Goal: Book appointment/travel/reservation

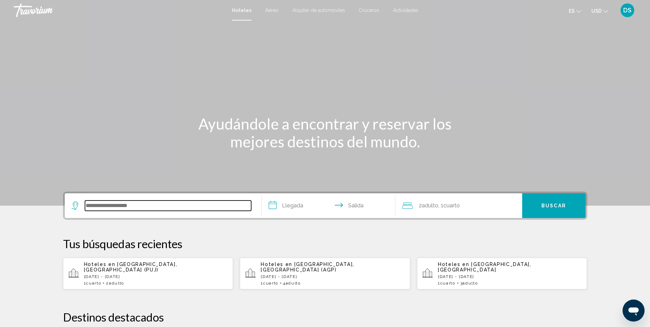
click at [173, 208] on input "Widget de búsqueda" at bounding box center [168, 206] width 166 height 10
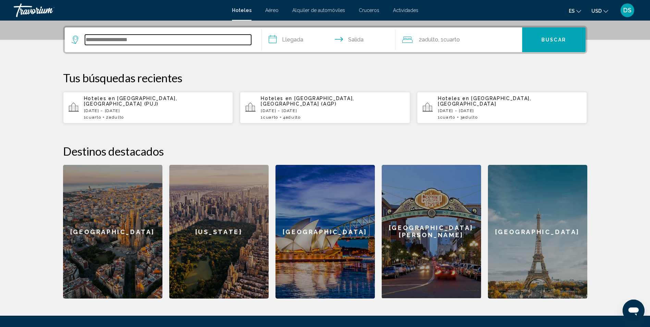
scroll to position [169, 0]
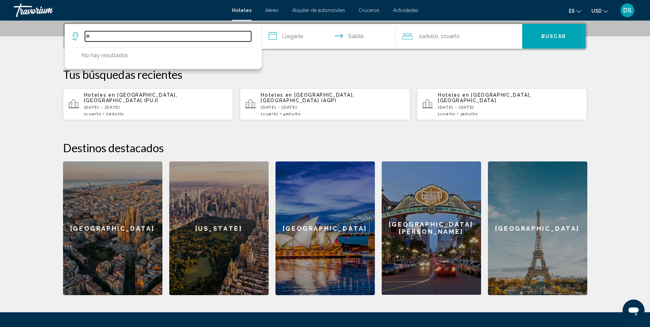
type input "*"
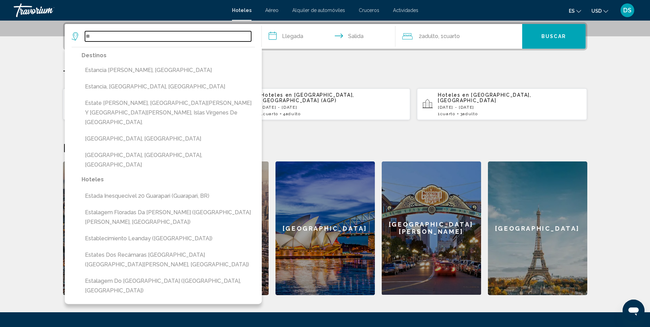
type input "*"
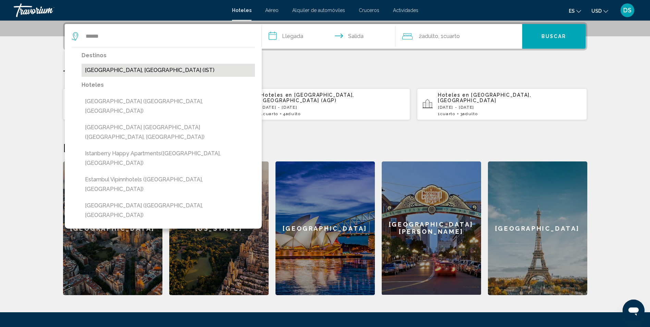
click at [139, 69] on button "Estambul, Turquía (IST)" at bounding box center [168, 70] width 173 height 13
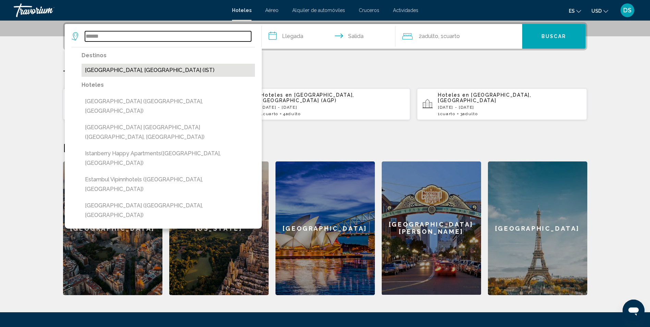
type input "**********"
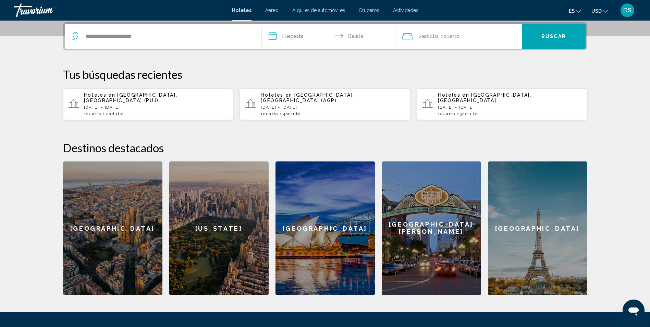
click at [290, 37] on input "**********" at bounding box center [330, 37] width 136 height 27
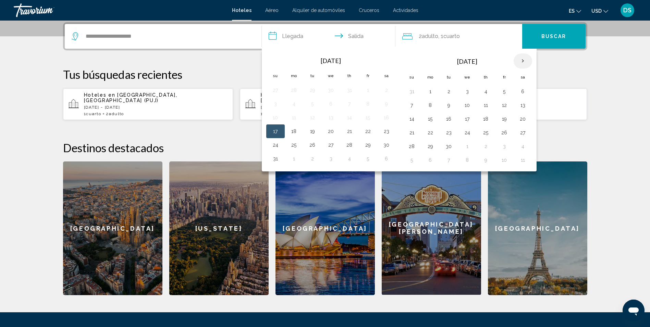
click at [525, 59] on th "Next month" at bounding box center [523, 60] width 19 height 15
click at [277, 61] on th "Mes anterior" at bounding box center [275, 60] width 19 height 15
click at [417, 106] on button "7" at bounding box center [412, 105] width 11 height 10
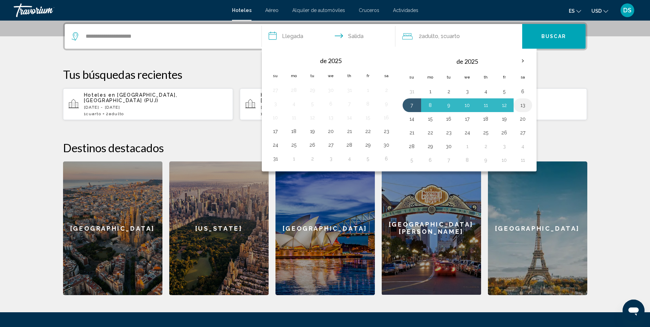
click at [526, 101] on button "13" at bounding box center [523, 105] width 11 height 10
type input "**********"
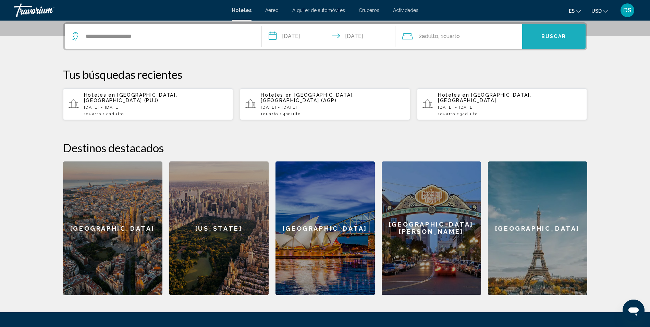
click at [557, 36] on span "Buscar" at bounding box center [554, 36] width 25 height 5
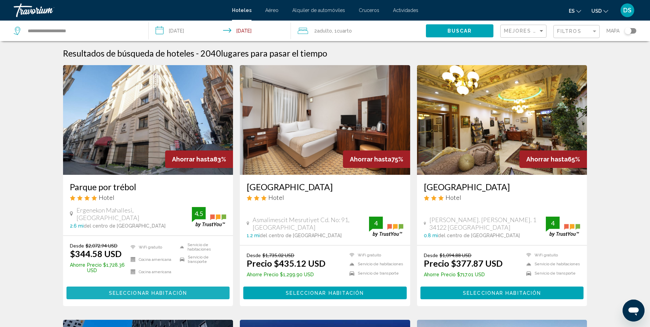
click at [140, 294] on span "Seleccionar habitación" at bounding box center [148, 292] width 78 height 5
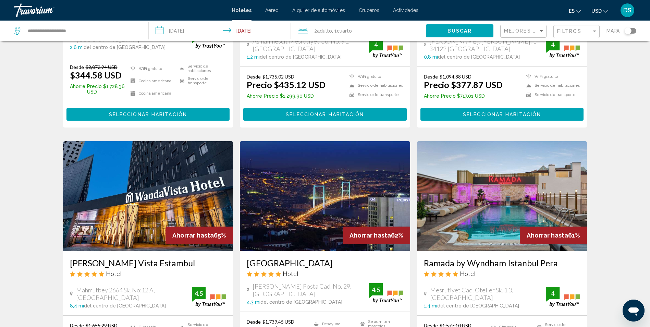
scroll to position [240, 0]
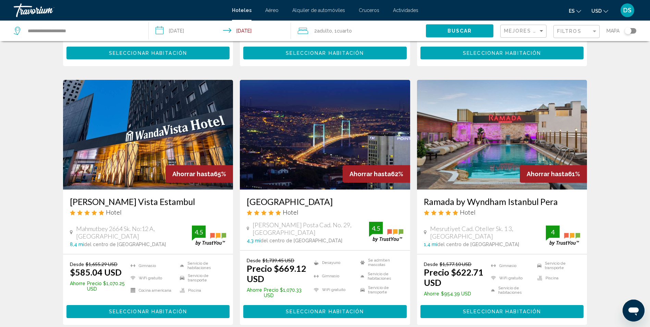
click at [501, 149] on img "Contenido principal" at bounding box center [502, 135] width 170 height 110
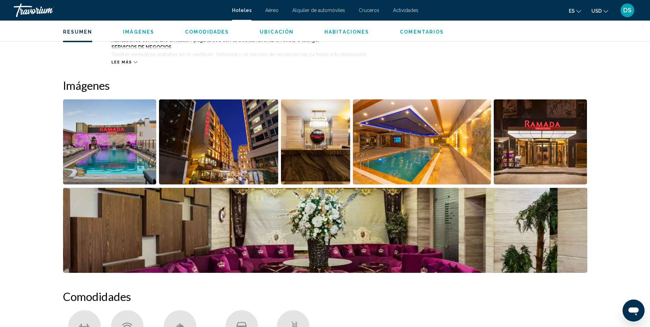
scroll to position [309, 0]
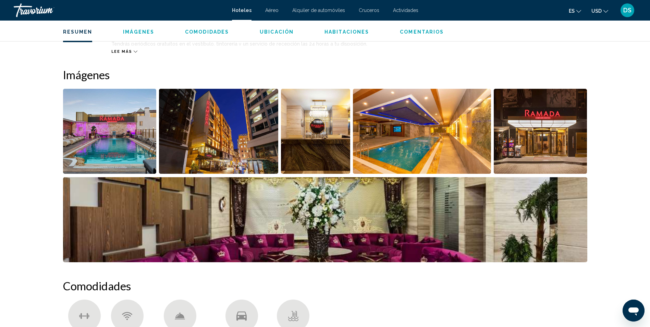
click at [402, 142] on img "Abrir control deslizante de imagen a pantalla completa" at bounding box center [422, 131] width 138 height 85
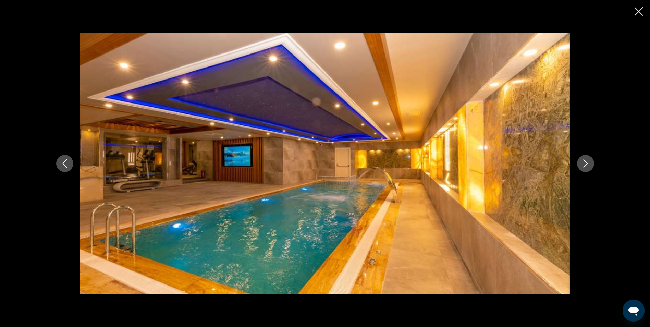
click at [582, 163] on icon "Siguiente imagen" at bounding box center [586, 163] width 8 height 8
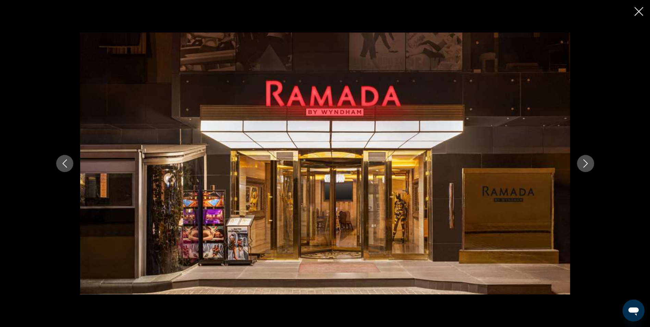
click at [582, 163] on icon "Siguiente imagen" at bounding box center [586, 163] width 8 height 8
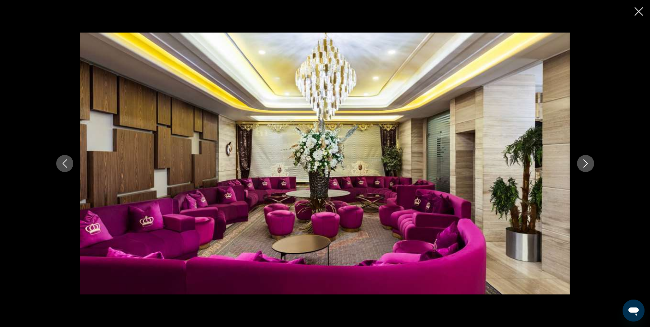
click at [582, 163] on icon "Siguiente imagen" at bounding box center [586, 163] width 8 height 8
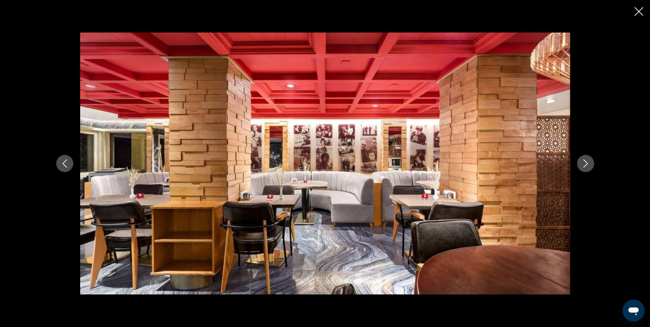
click at [582, 163] on icon "Siguiente imagen" at bounding box center [586, 163] width 8 height 8
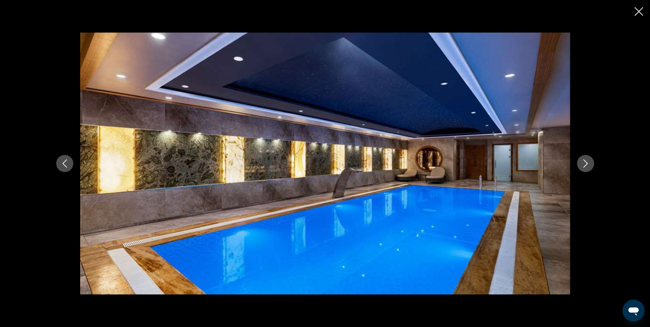
click at [582, 163] on icon "Siguiente imagen" at bounding box center [586, 163] width 8 height 8
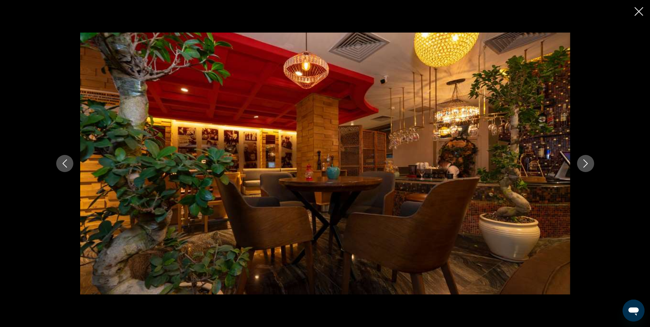
click at [582, 163] on icon "Siguiente imagen" at bounding box center [586, 163] width 8 height 8
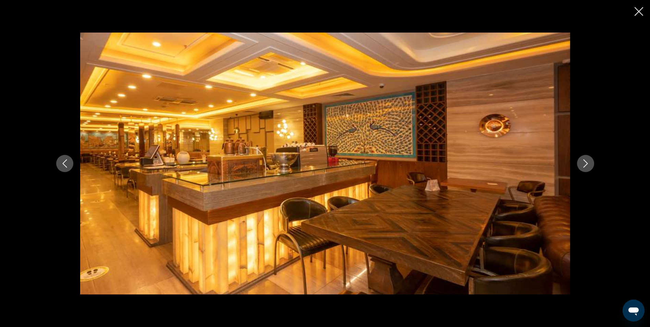
click at [582, 163] on icon "Siguiente imagen" at bounding box center [586, 163] width 8 height 8
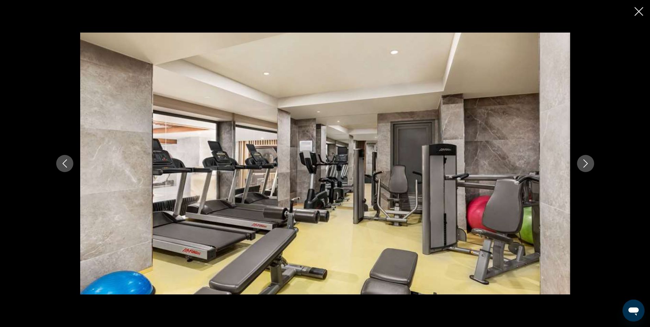
click at [582, 163] on icon "Siguiente imagen" at bounding box center [586, 163] width 8 height 8
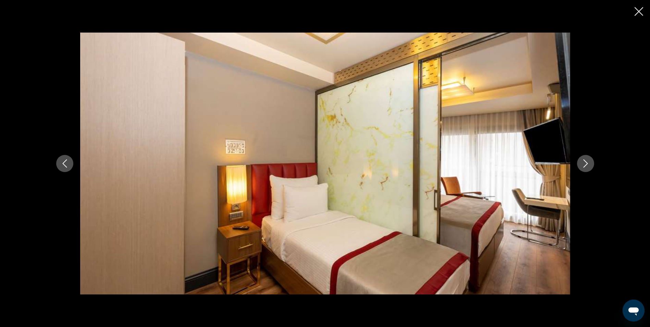
click at [582, 163] on icon "Siguiente imagen" at bounding box center [586, 163] width 8 height 8
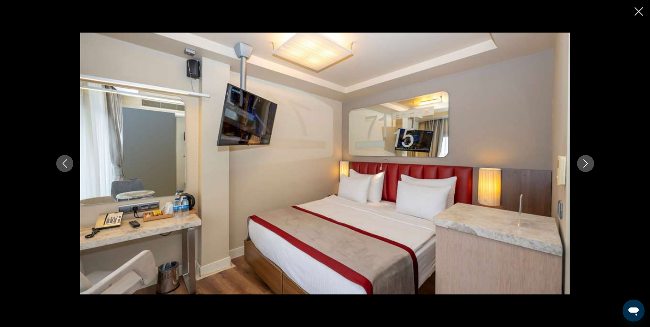
click at [582, 163] on icon "Siguiente imagen" at bounding box center [586, 163] width 8 height 8
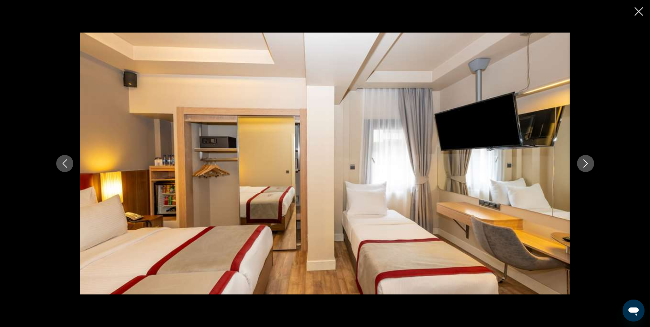
click at [582, 163] on icon "Siguiente imagen" at bounding box center [586, 163] width 8 height 8
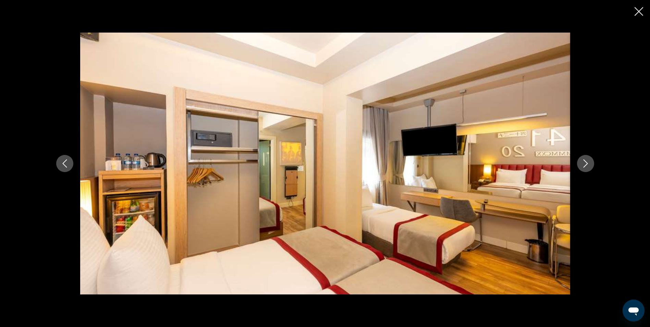
click at [582, 163] on icon "Siguiente imagen" at bounding box center [586, 163] width 8 height 8
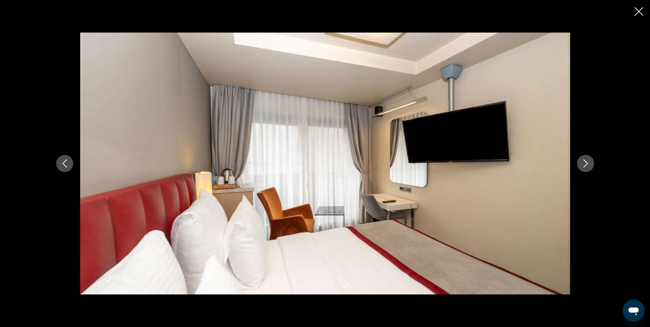
click at [582, 163] on icon "Siguiente imagen" at bounding box center [586, 163] width 8 height 8
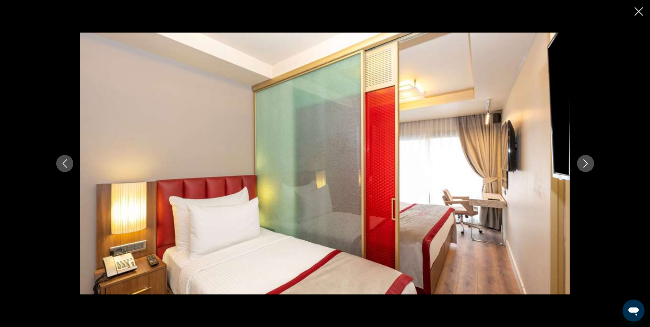
click at [582, 163] on icon "Siguiente imagen" at bounding box center [586, 163] width 8 height 8
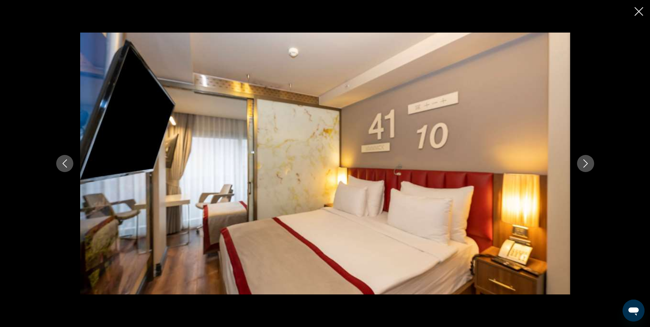
click at [582, 163] on icon "Siguiente imagen" at bounding box center [586, 163] width 8 height 8
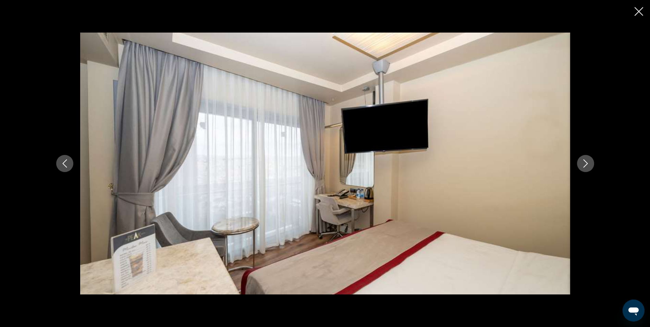
click at [582, 163] on icon "Siguiente imagen" at bounding box center [586, 163] width 8 height 8
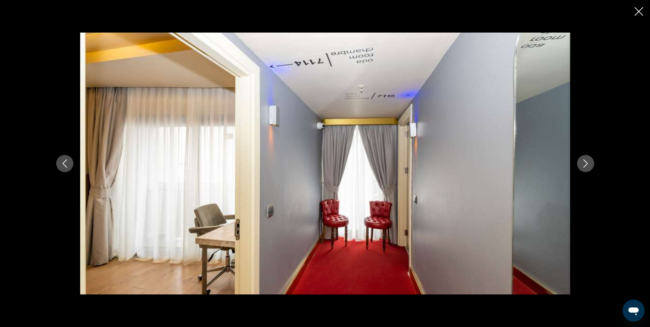
click at [582, 163] on icon "Siguiente imagen" at bounding box center [586, 163] width 8 height 8
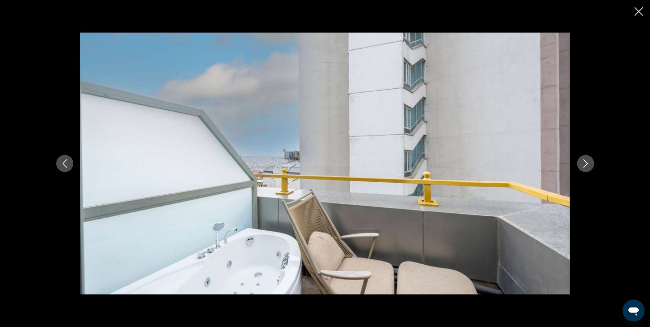
click at [582, 163] on icon "Siguiente imagen" at bounding box center [586, 163] width 8 height 8
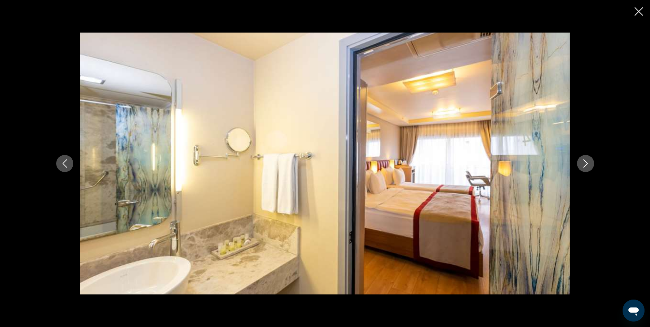
click at [582, 163] on icon "Siguiente imagen" at bounding box center [586, 163] width 8 height 8
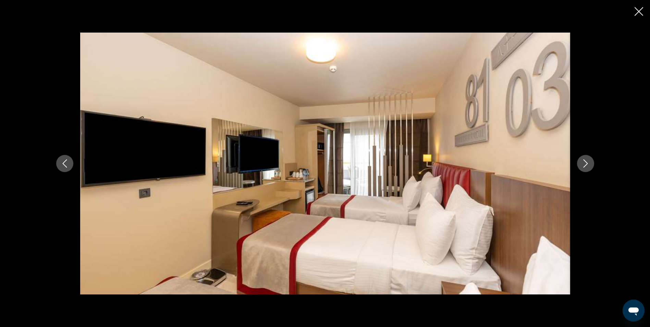
click at [582, 163] on icon "Siguiente imagen" at bounding box center [586, 163] width 8 height 8
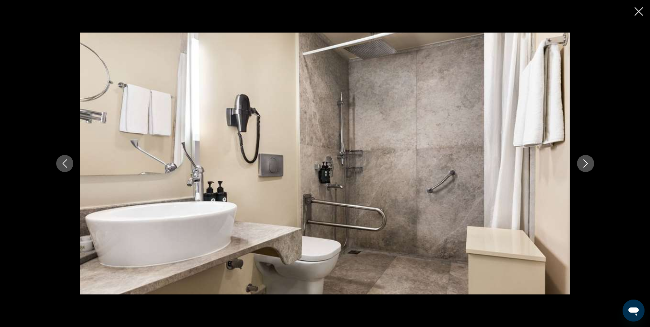
click at [582, 163] on icon "Siguiente imagen" at bounding box center [586, 163] width 8 height 8
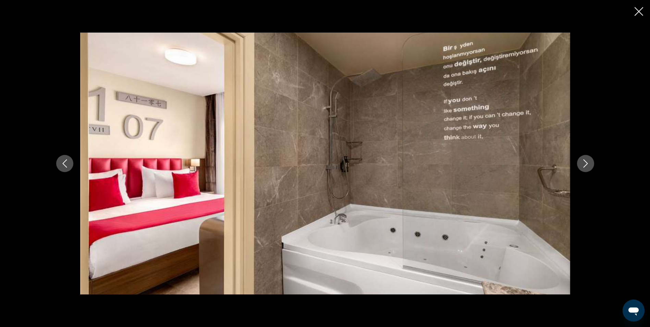
click at [582, 163] on icon "Siguiente imagen" at bounding box center [586, 163] width 8 height 8
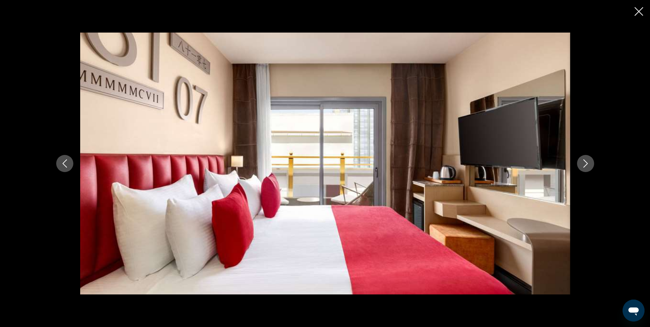
click at [582, 163] on icon "Siguiente imagen" at bounding box center [586, 163] width 8 height 8
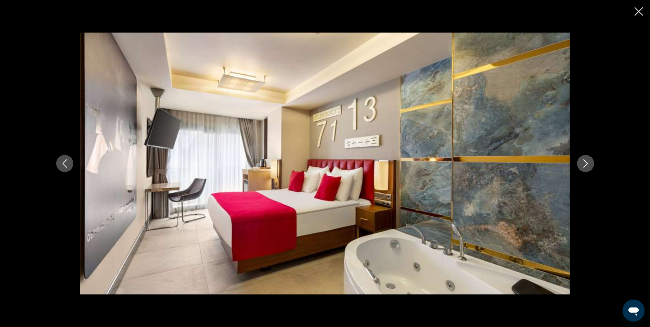
click at [582, 163] on icon "Siguiente imagen" at bounding box center [586, 163] width 8 height 8
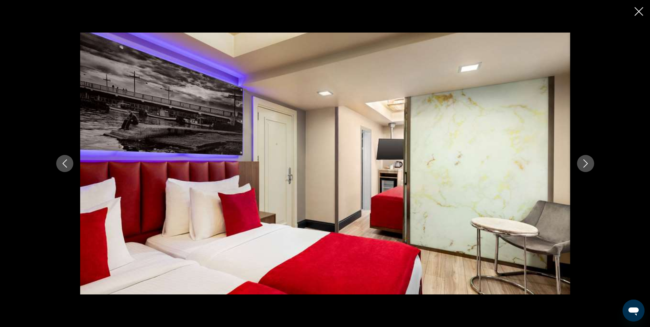
click at [582, 163] on icon "Siguiente imagen" at bounding box center [586, 163] width 8 height 8
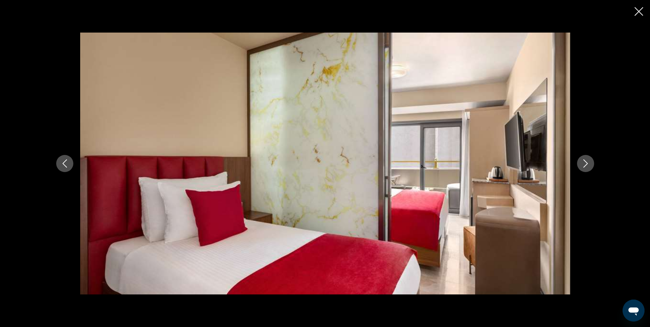
click at [582, 163] on icon "Siguiente imagen" at bounding box center [586, 163] width 8 height 8
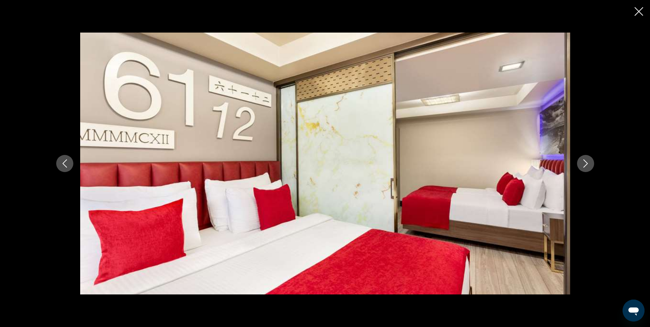
click at [582, 163] on icon "Siguiente imagen" at bounding box center [586, 163] width 8 height 8
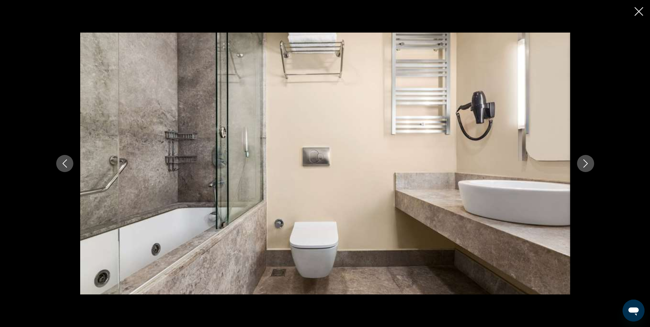
click at [582, 163] on icon "Siguiente imagen" at bounding box center [586, 163] width 8 height 8
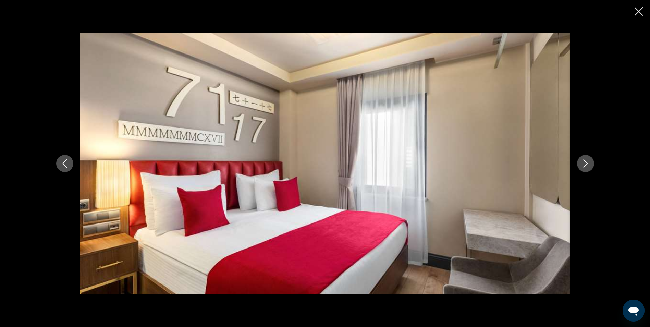
click at [640, 10] on icon "Cerrar presentación de diapositivas" at bounding box center [639, 11] width 9 height 9
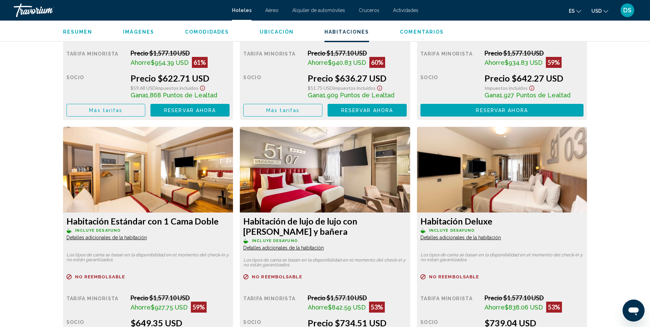
scroll to position [1063, 0]
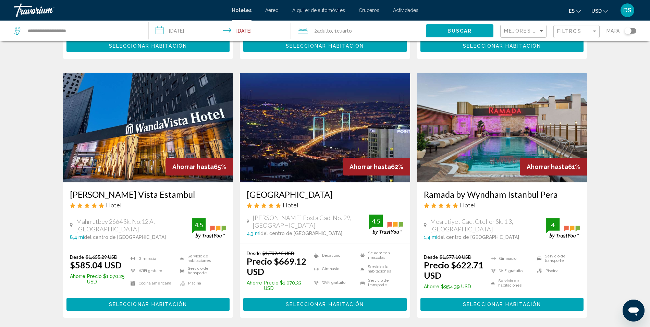
scroll to position [240, 0]
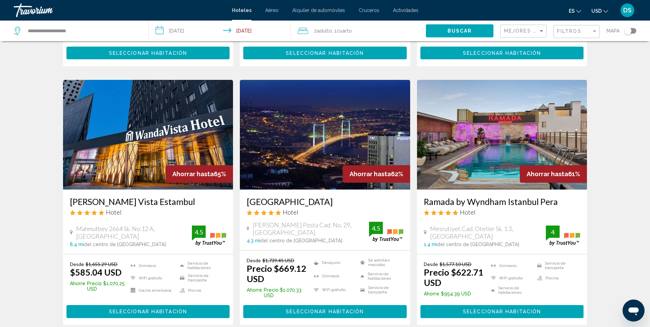
click at [366, 150] on img "Contenido principal" at bounding box center [325, 135] width 170 height 110
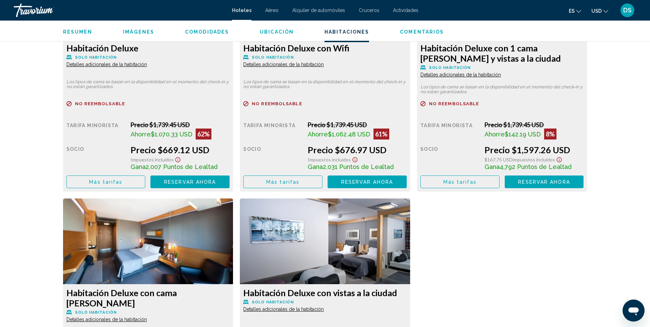
scroll to position [1063, 0]
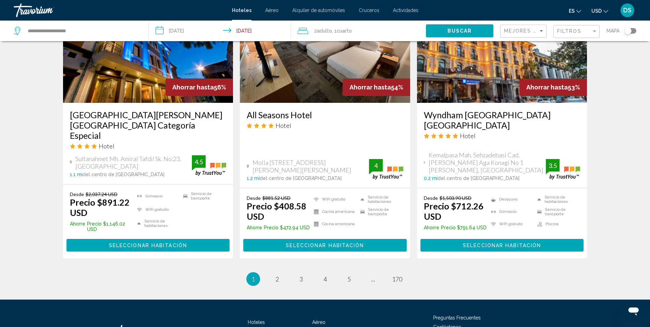
scroll to position [878, 0]
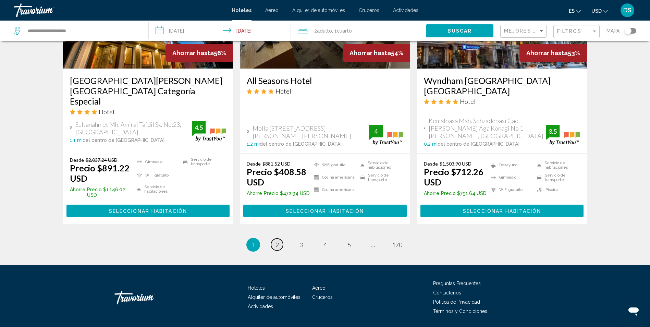
click at [277, 241] on span "2" at bounding box center [277, 245] width 3 height 8
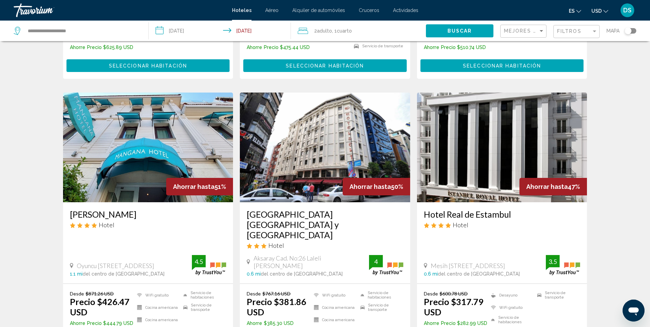
scroll to position [171, 0]
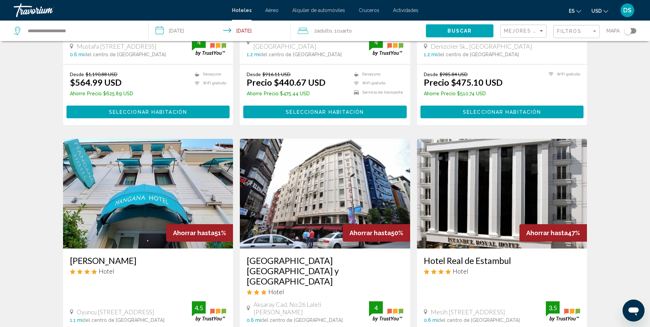
click at [462, 206] on img "Contenido principal" at bounding box center [502, 194] width 170 height 110
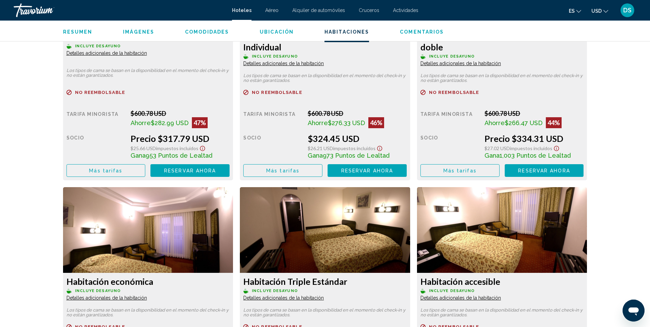
scroll to position [857, 0]
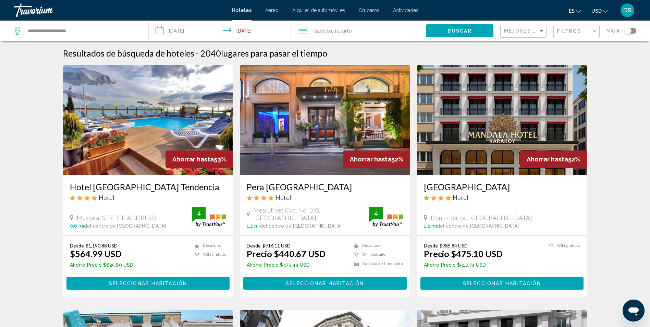
click at [122, 127] on img "Contenido principal" at bounding box center [148, 120] width 170 height 110
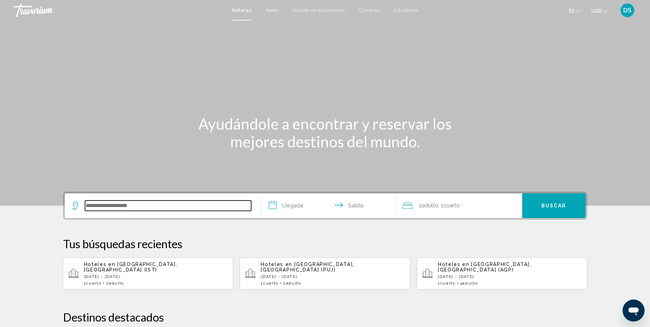
click at [149, 201] on input "Widget de búsqueda" at bounding box center [168, 206] width 166 height 10
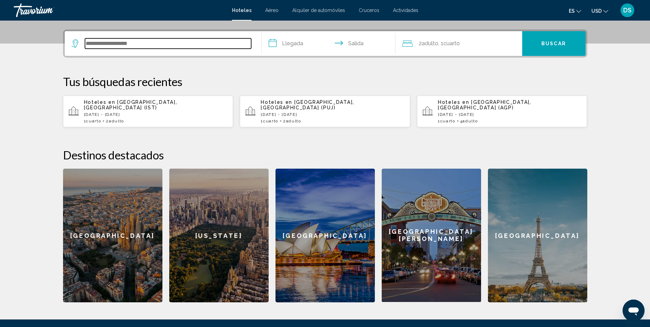
scroll to position [169, 0]
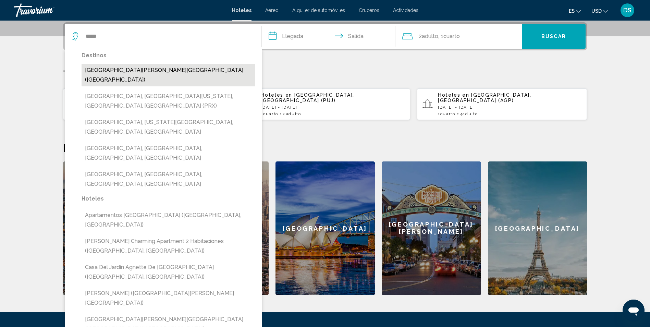
click at [132, 72] on button "París, Francia (PAR)" at bounding box center [168, 75] width 173 height 23
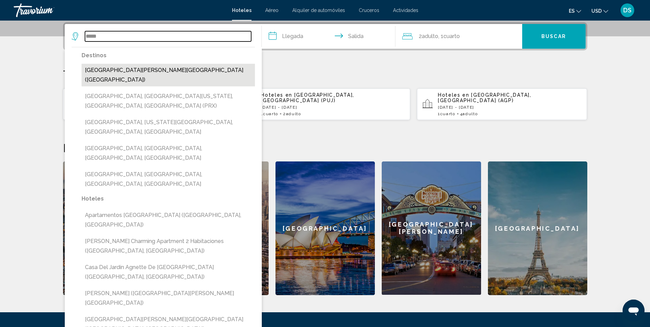
type input "**********"
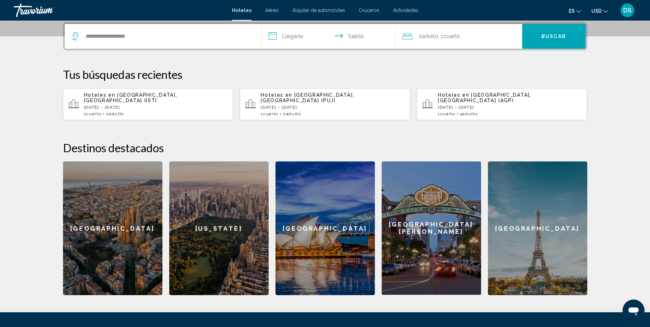
click at [292, 33] on input "**********" at bounding box center [330, 37] width 136 height 27
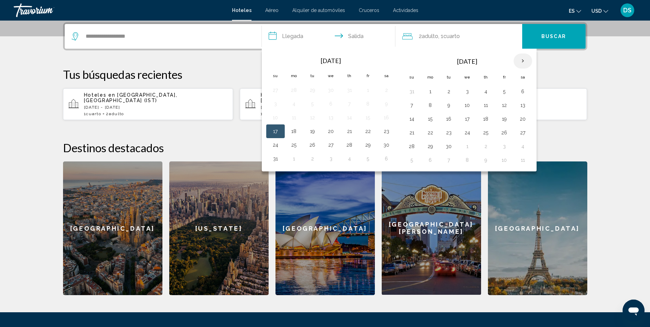
click at [519, 63] on th "Next month" at bounding box center [523, 60] width 19 height 15
click at [432, 147] on button "24" at bounding box center [430, 147] width 11 height 10
click at [528, 146] on button "29" at bounding box center [523, 147] width 11 height 10
type input "**********"
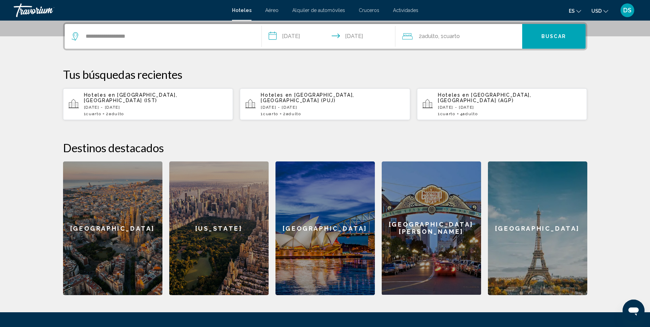
click at [464, 37] on div "2 Adulto Adulto , 1 Cuarto habitaciones" at bounding box center [463, 37] width 120 height 10
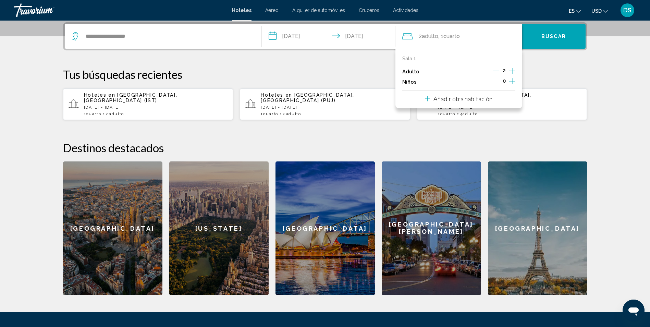
click at [513, 67] on icon "Incrementar adultos" at bounding box center [513, 71] width 6 height 8
click at [511, 80] on icon "Incrementar elementos secundarios" at bounding box center [513, 81] width 6 height 8
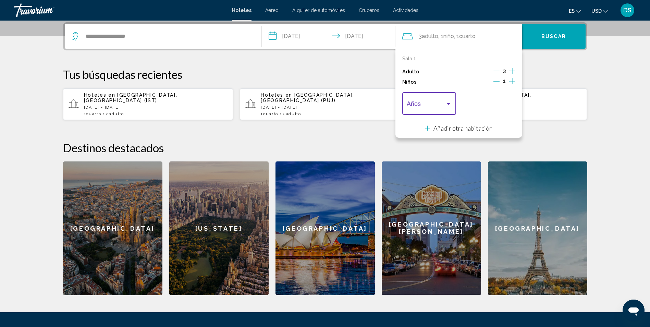
click at [444, 105] on span "Viajeros: 3 adultos, 1 niño" at bounding box center [426, 105] width 39 height 7
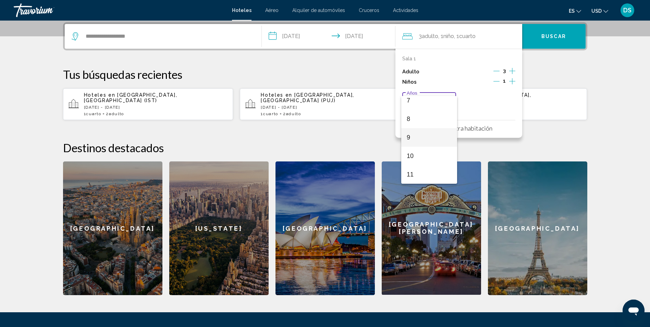
scroll to position [177, 0]
click at [421, 151] on span "12" at bounding box center [429, 150] width 45 height 19
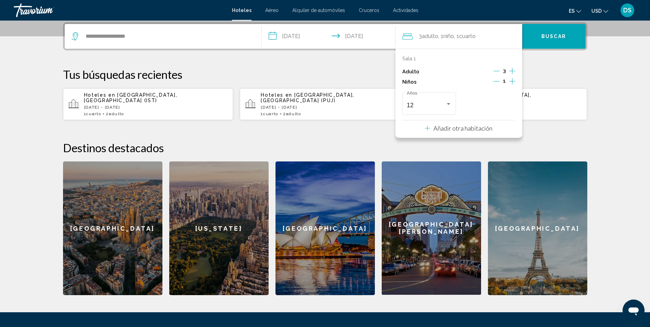
click at [562, 146] on h2 "Destinos destacados" at bounding box center [325, 148] width 525 height 14
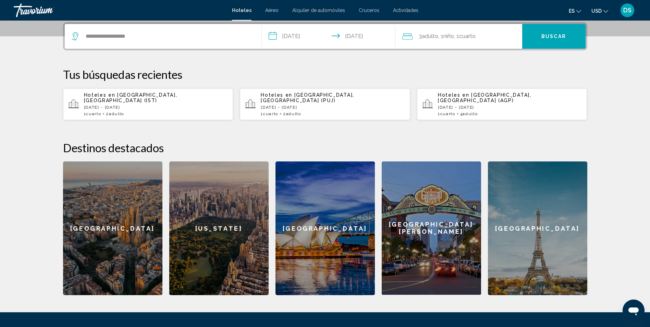
click at [540, 40] on button "Buscar" at bounding box center [554, 36] width 63 height 25
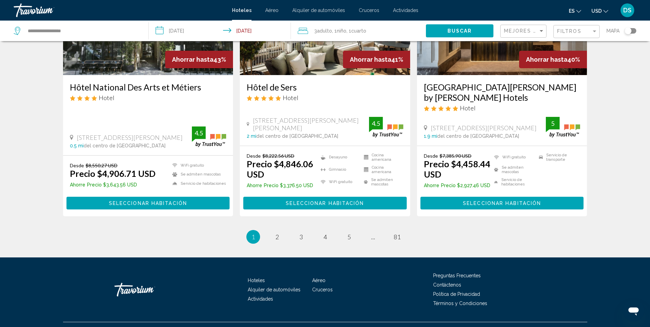
scroll to position [867, 0]
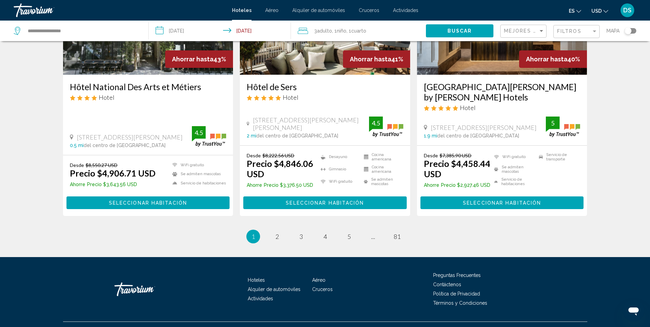
click at [272, 230] on li "página 2" at bounding box center [278, 237] width 14 height 14
click at [276, 233] on span "2" at bounding box center [277, 237] width 3 height 8
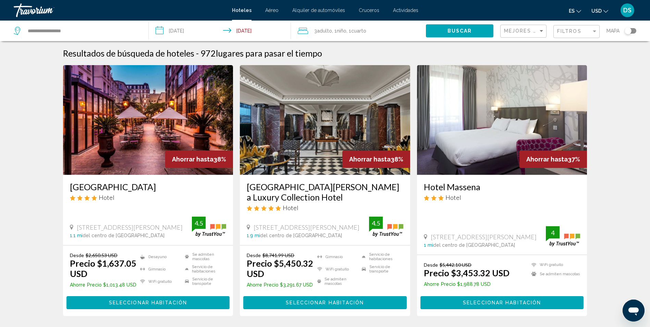
click at [358, 31] on span "Cuarto" at bounding box center [358, 30] width 15 height 5
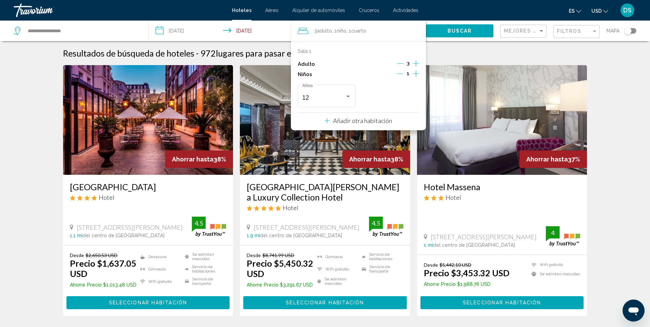
click at [400, 64] on icon "Decremento adultos" at bounding box center [400, 63] width 6 height 6
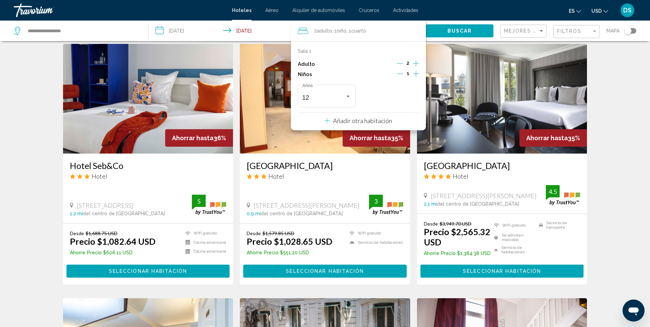
scroll to position [149, 0]
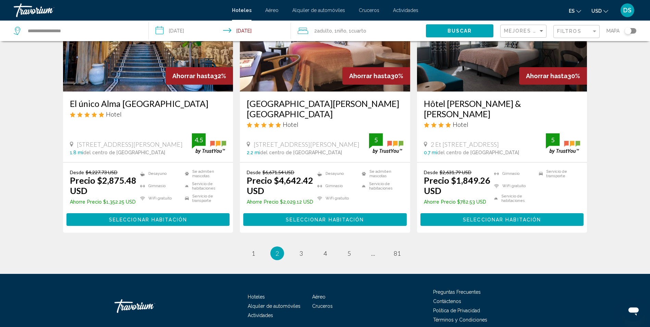
scroll to position [878, 0]
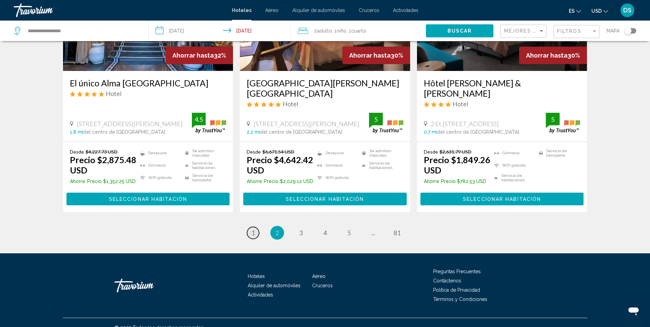
click at [255, 229] on span "1" at bounding box center [253, 233] width 3 height 8
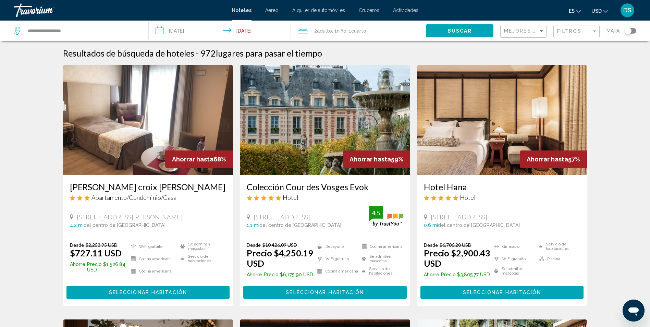
click at [372, 34] on div "2 Adulto Adulto , 1 Niño Niños , 1 Cuarto habitaciones" at bounding box center [362, 31] width 128 height 10
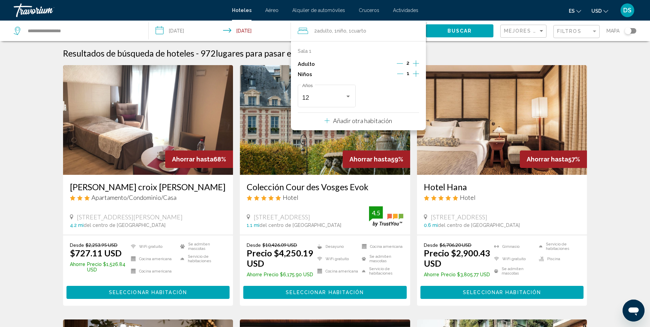
click at [403, 73] on icon "Disminución de los niños" at bounding box center [400, 74] width 6 height 6
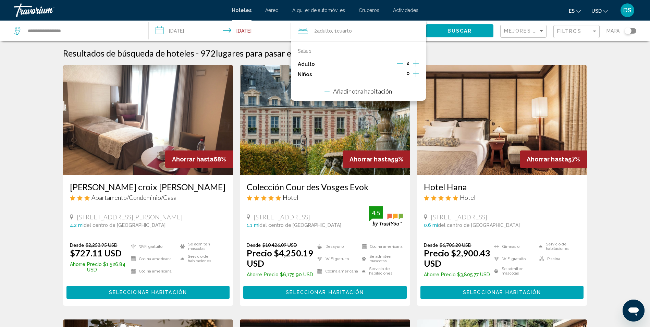
click at [445, 30] on button "Buscar" at bounding box center [460, 30] width 68 height 13
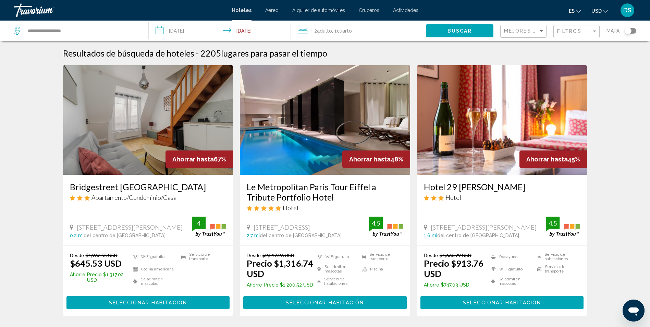
click at [188, 137] on img "Contenido principal" at bounding box center [148, 120] width 170 height 110
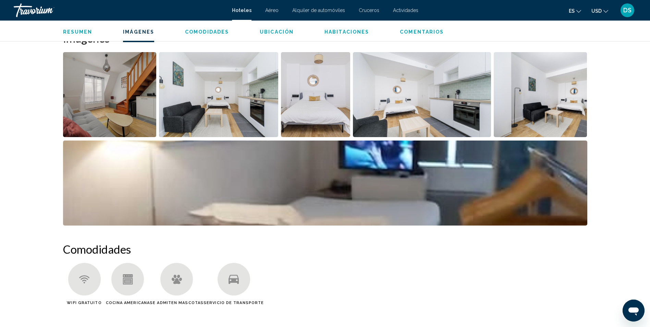
scroll to position [343, 0]
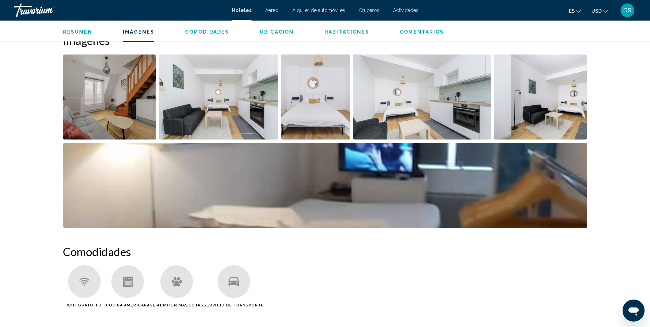
click at [406, 135] on img "Abrir control deslizante de imagen a pantalla completa" at bounding box center [422, 97] width 138 height 85
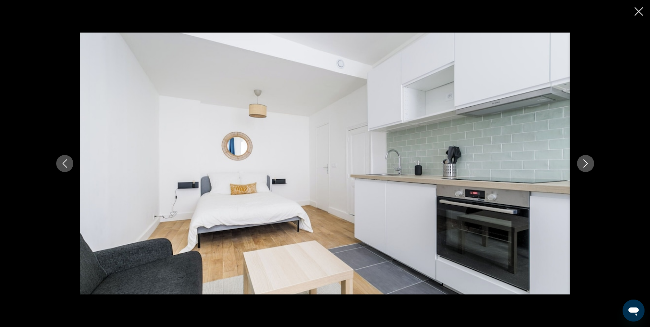
click at [585, 163] on icon "Siguiente imagen" at bounding box center [586, 163] width 8 height 8
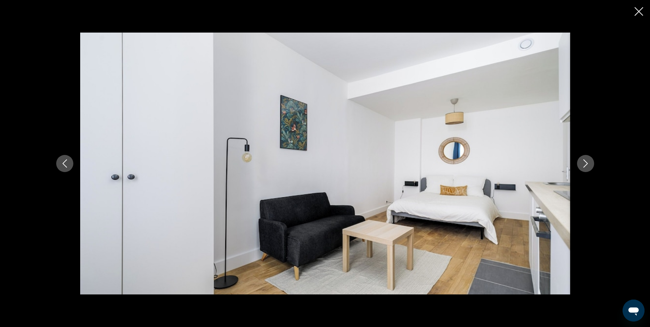
click at [585, 163] on icon "Siguiente imagen" at bounding box center [586, 163] width 8 height 8
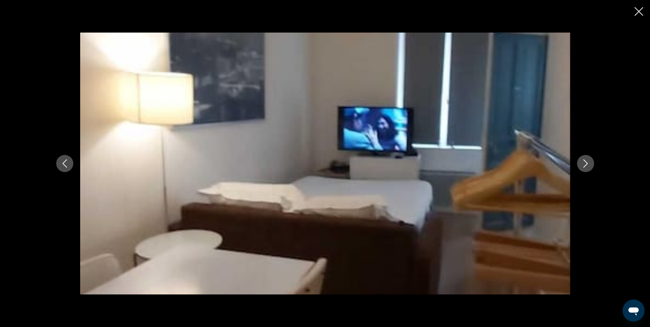
click at [585, 163] on icon "Siguiente imagen" at bounding box center [586, 163] width 8 height 8
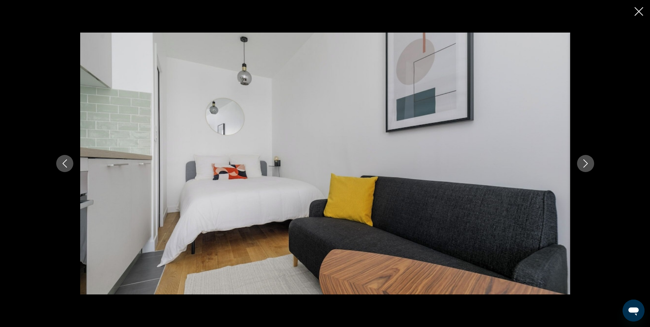
click at [585, 163] on icon "Siguiente imagen" at bounding box center [586, 163] width 8 height 8
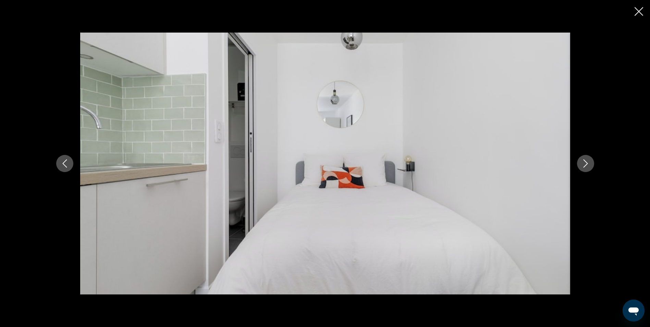
click at [585, 163] on icon "Siguiente imagen" at bounding box center [586, 163] width 8 height 8
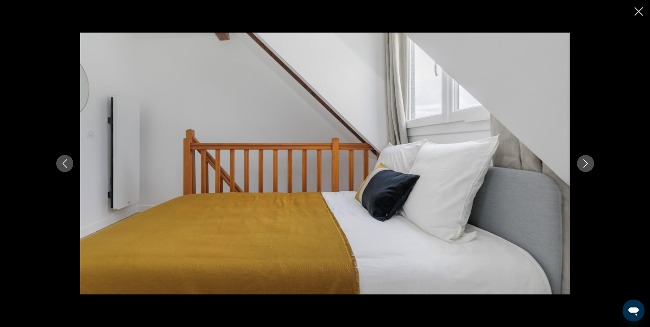
click at [585, 163] on icon "Siguiente imagen" at bounding box center [586, 163] width 8 height 8
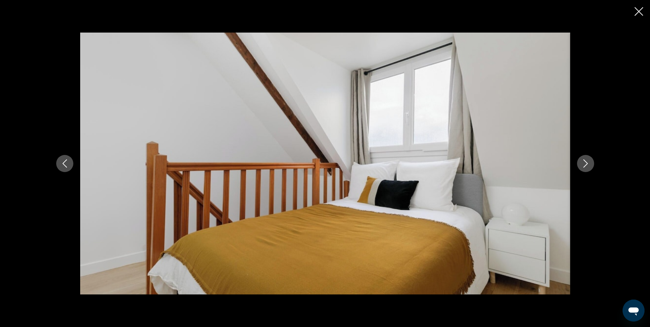
click at [585, 163] on icon "Siguiente imagen" at bounding box center [586, 163] width 8 height 8
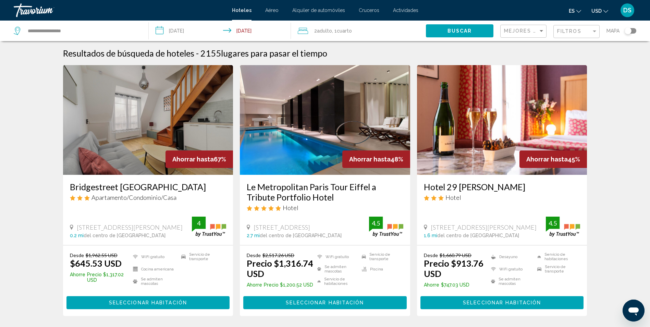
click at [386, 36] on div "2 Adulto Adulto , 1 Cuarto habitaciones" at bounding box center [362, 31] width 128 height 21
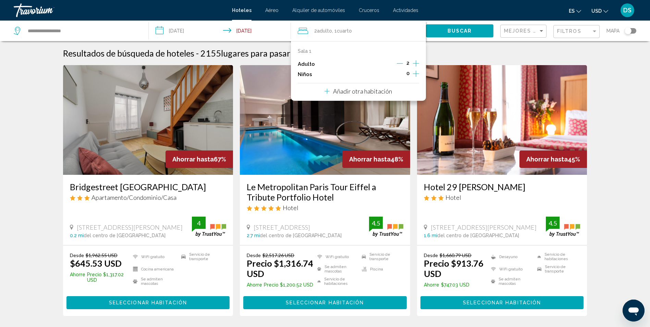
click at [390, 95] on button "Añadir otra habitación" at bounding box center [359, 90] width 68 height 14
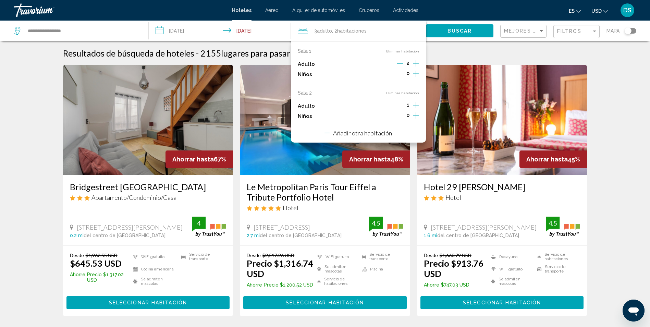
click at [414, 78] on icon "Incrementar elementos secundarios" at bounding box center [416, 74] width 6 height 8
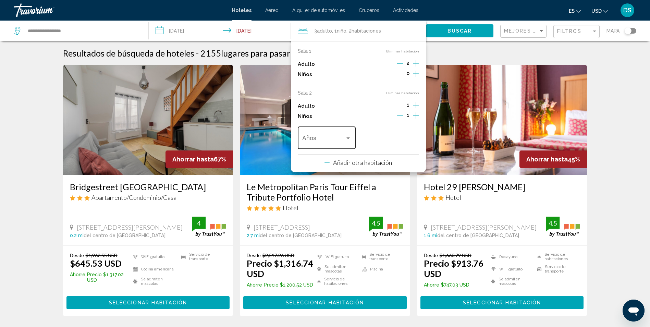
click at [343, 138] on span "Viajeros: 3 adultos, 1 niño" at bounding box center [323, 139] width 43 height 7
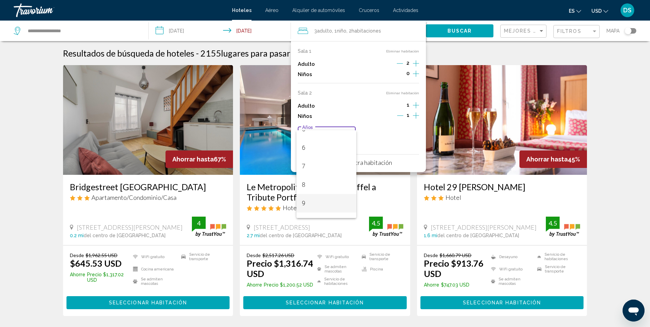
scroll to position [206, 0]
click at [339, 162] on span "12" at bounding box center [326, 156] width 49 height 19
click at [453, 29] on span "Buscar" at bounding box center [460, 30] width 25 height 5
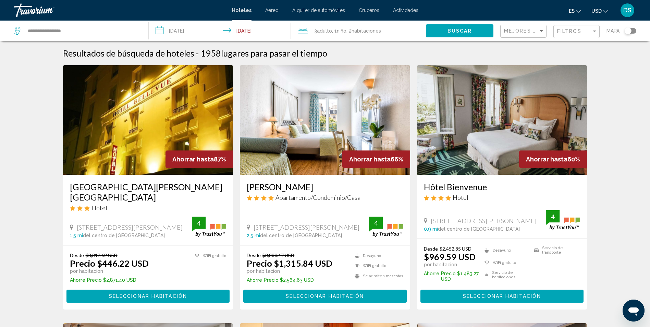
click at [142, 294] on span "Seleccionar habitación" at bounding box center [148, 296] width 78 height 5
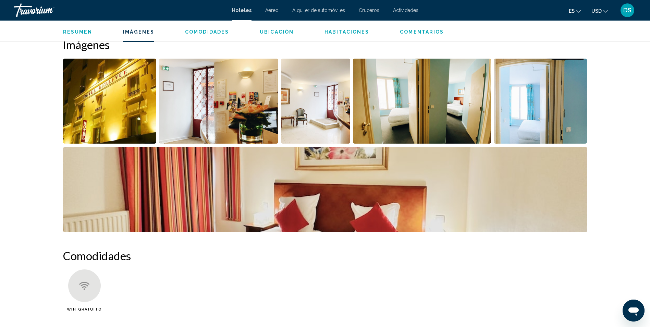
scroll to position [343, 0]
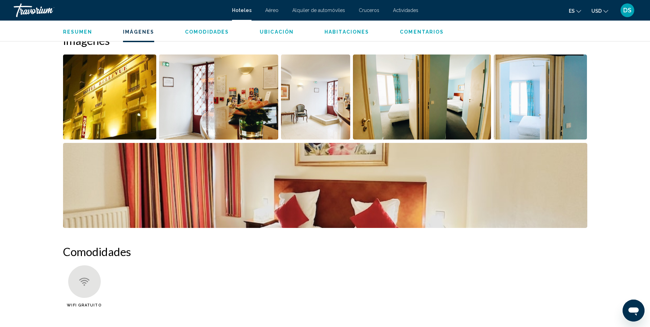
click at [311, 97] on img "Abrir control deslizante de imagen a pantalla completa" at bounding box center [316, 97] width 70 height 85
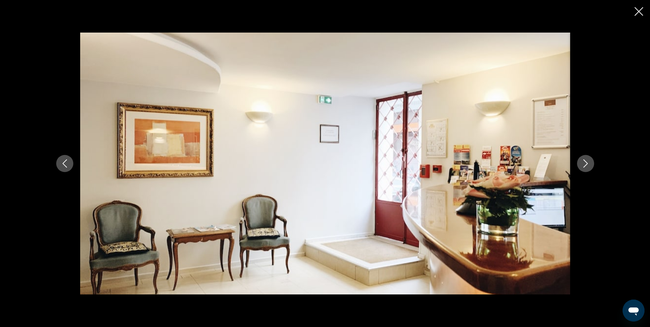
click at [592, 167] on button "Siguiente imagen" at bounding box center [585, 163] width 17 height 17
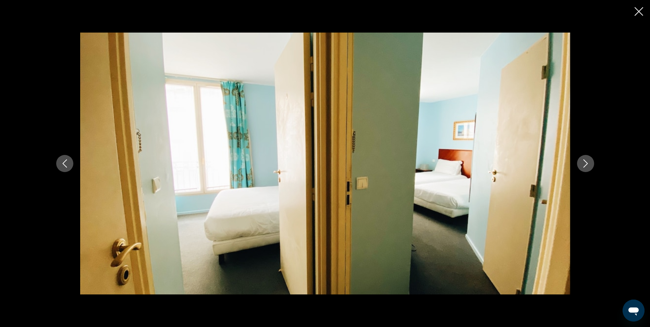
click at [589, 165] on icon "Siguiente imagen" at bounding box center [586, 163] width 8 height 8
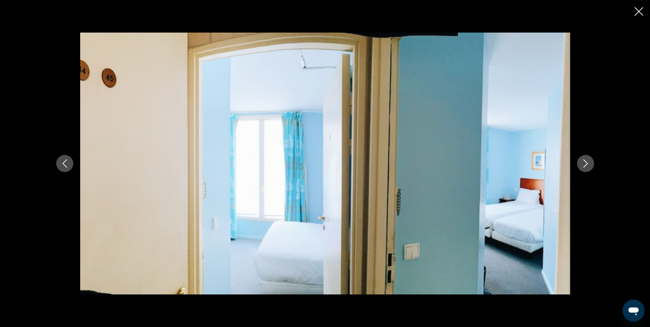
click at [589, 165] on icon "Siguiente imagen" at bounding box center [586, 163] width 8 height 8
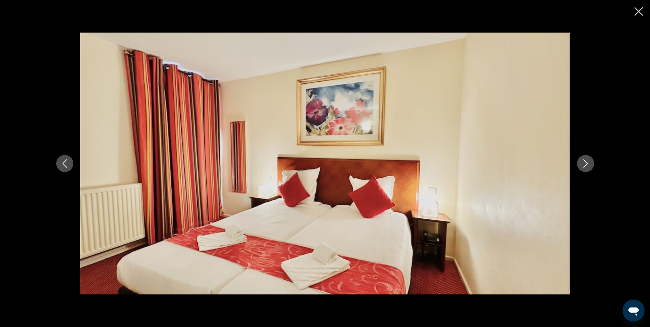
click at [589, 165] on icon "Siguiente imagen" at bounding box center [586, 163] width 8 height 8
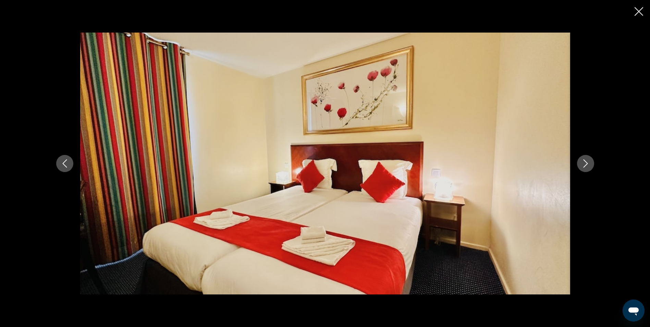
click at [589, 165] on icon "Siguiente imagen" at bounding box center [586, 163] width 8 height 8
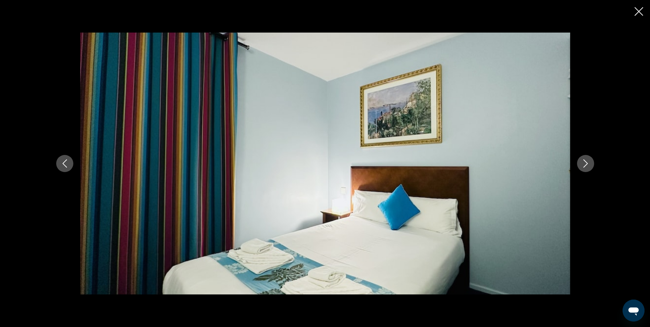
click at [589, 165] on icon "Siguiente imagen" at bounding box center [586, 163] width 8 height 8
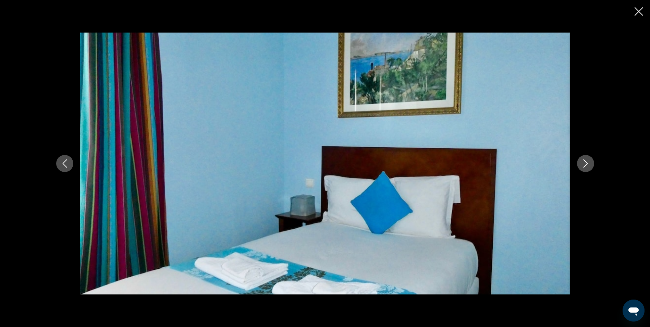
click at [589, 165] on icon "Siguiente imagen" at bounding box center [586, 163] width 8 height 8
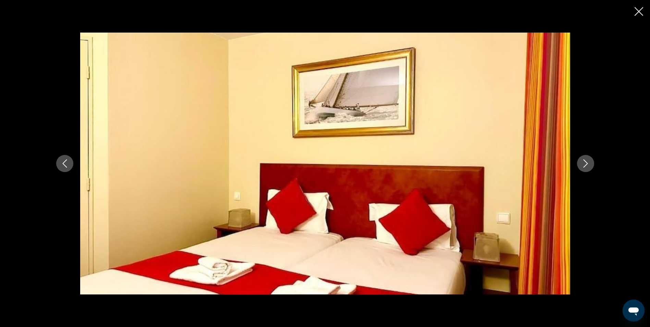
click at [589, 165] on icon "Siguiente imagen" at bounding box center [586, 163] width 8 height 8
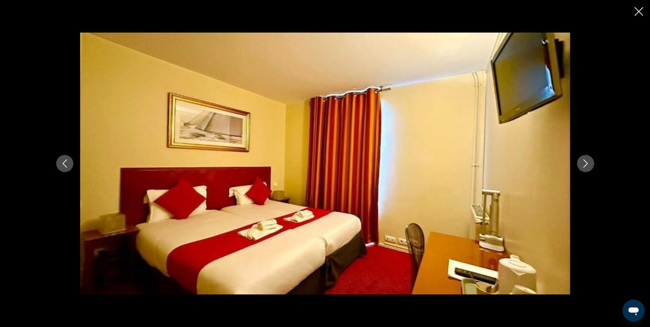
click at [639, 13] on icon "Cerrar presentación de diapositivas" at bounding box center [639, 11] width 9 height 9
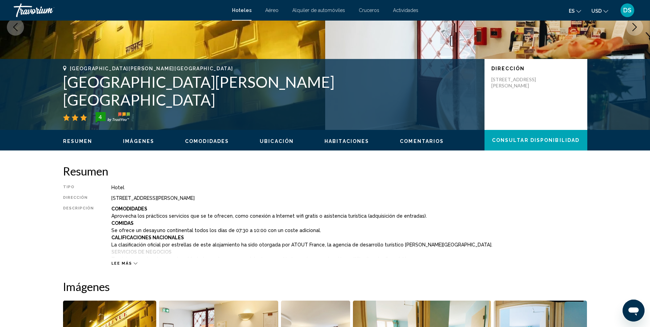
scroll to position [0, 0]
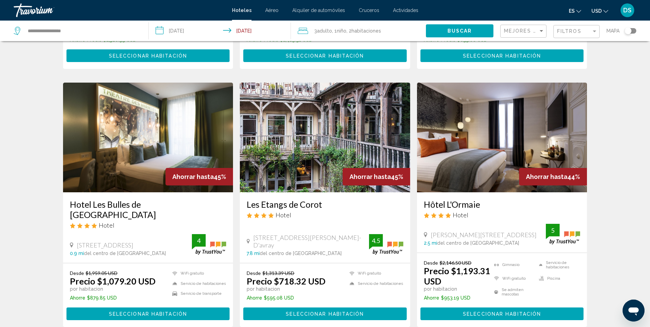
scroll to position [823, 0]
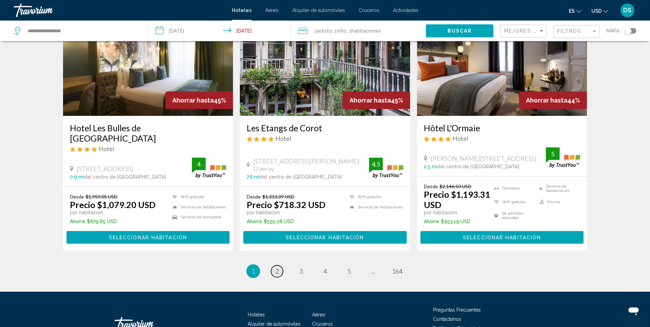
click at [279, 270] on span "2" at bounding box center [277, 271] width 3 height 8
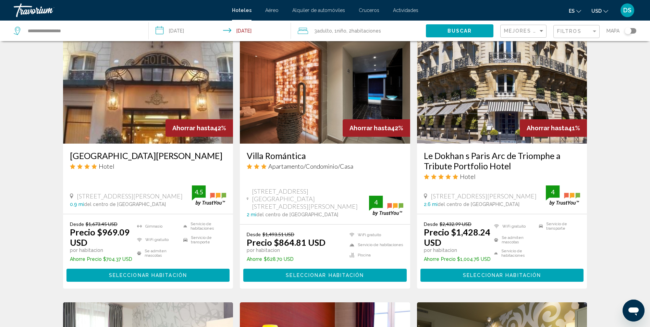
scroll to position [309, 0]
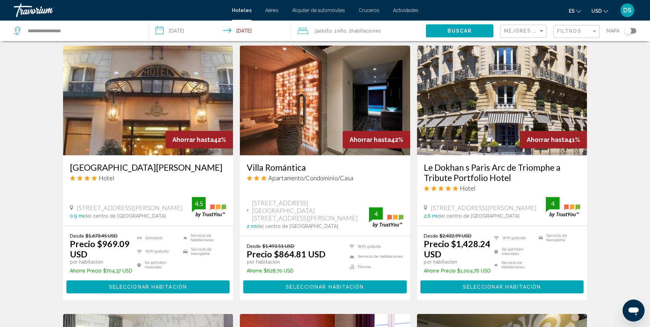
click at [467, 285] on span "Seleccionar habitación" at bounding box center [502, 287] width 78 height 5
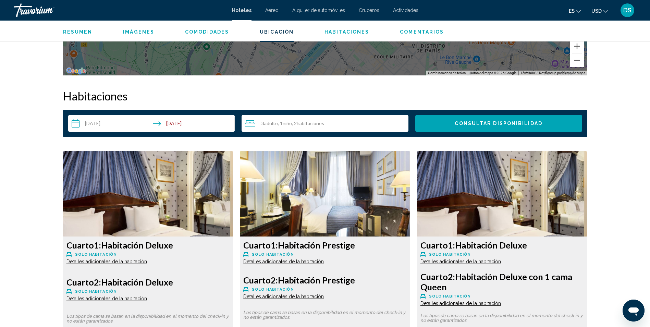
scroll to position [823, 0]
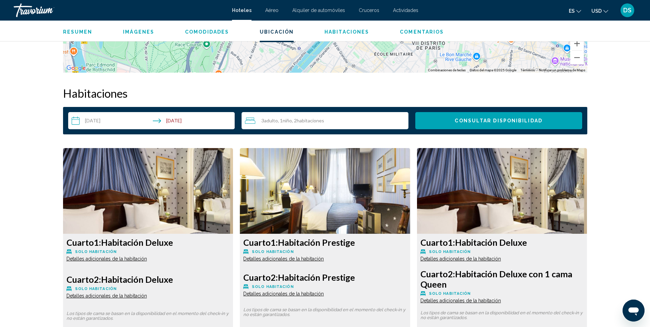
click at [234, 200] on img "Contenido principal" at bounding box center [148, 191] width 170 height 86
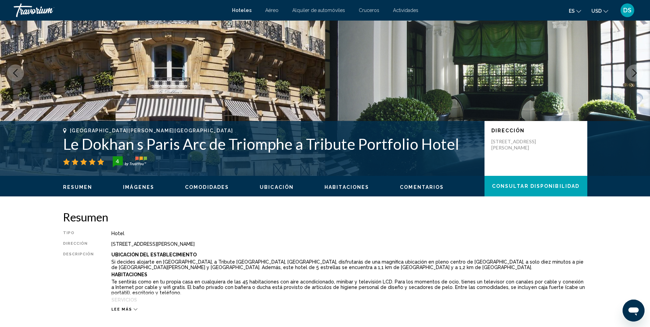
scroll to position [34, 0]
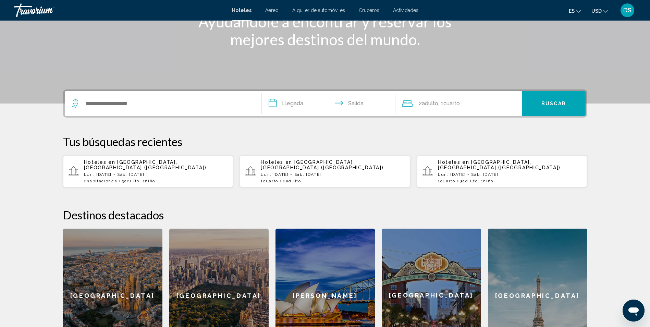
scroll to position [103, 0]
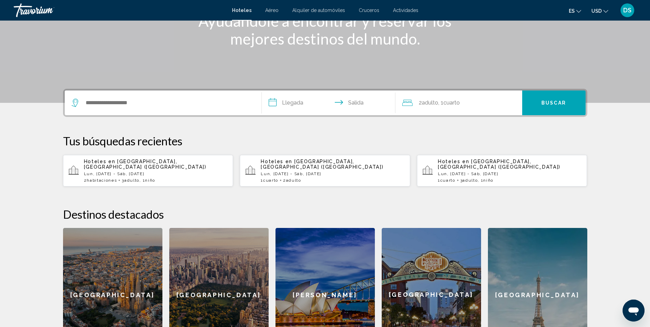
click at [155, 141] on p "Tus búsquedas recientes" at bounding box center [325, 141] width 525 height 14
click at [153, 106] on input "Widget de búsqueda" at bounding box center [168, 103] width 166 height 10
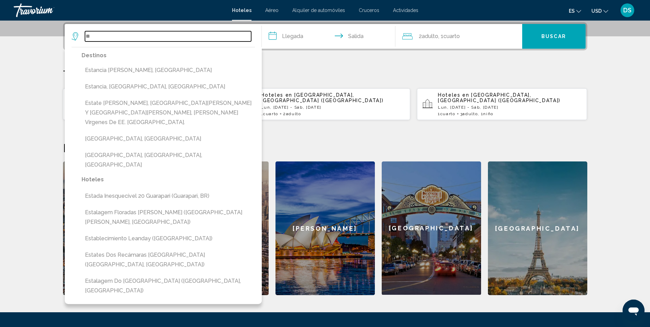
type input "*"
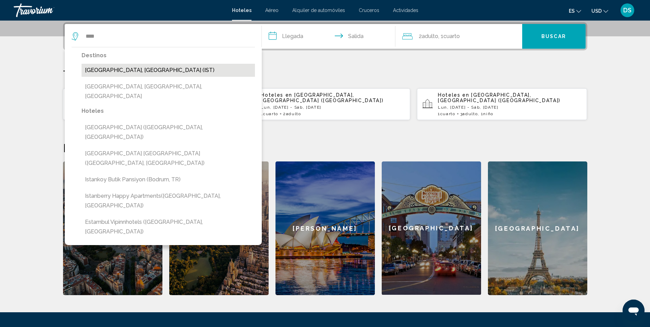
click at [127, 69] on button "Estambul, Turquía (IST)" at bounding box center [168, 70] width 173 height 13
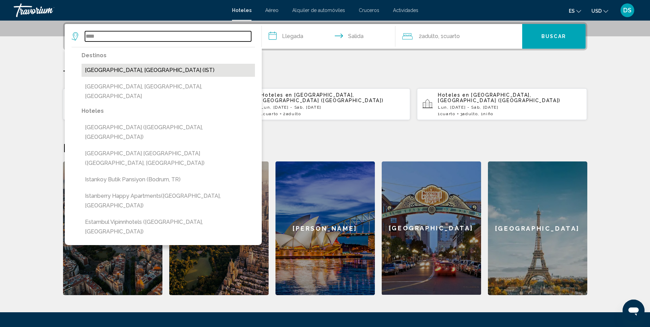
type input "**********"
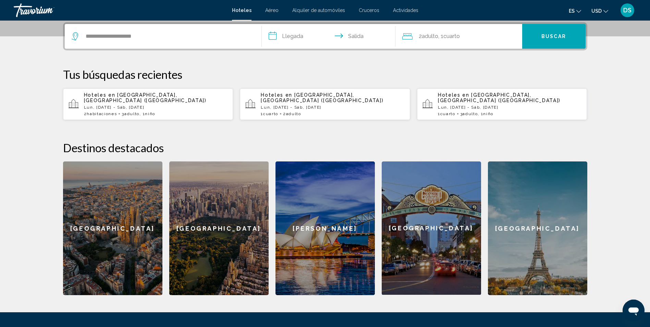
click at [286, 40] on input "**********" at bounding box center [330, 37] width 136 height 27
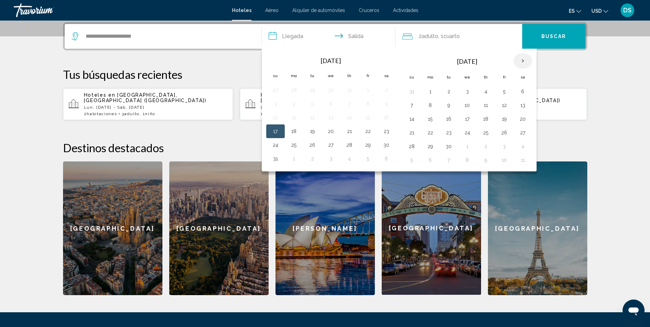
click at [524, 59] on th "Next month" at bounding box center [523, 60] width 19 height 15
click at [413, 121] on button "12" at bounding box center [412, 119] width 11 height 10
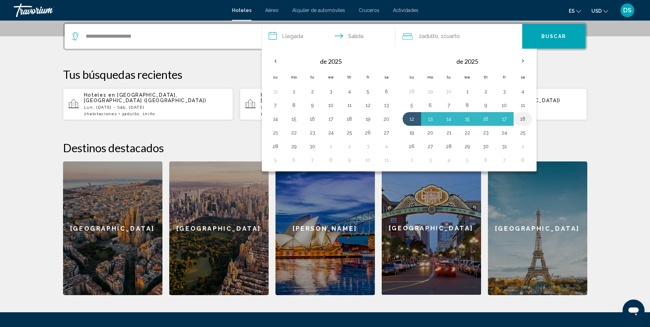
click at [521, 119] on button "18" at bounding box center [523, 119] width 11 height 10
type input "**********"
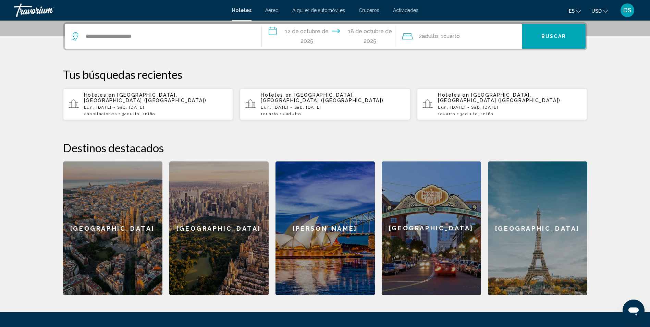
click at [558, 43] on button "Buscar" at bounding box center [554, 36] width 63 height 25
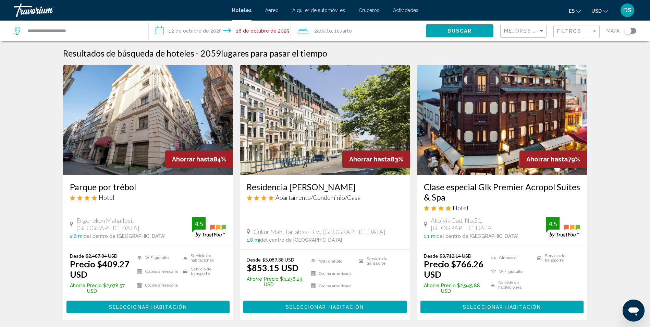
click at [167, 306] on span "Seleccionar habitación" at bounding box center [148, 306] width 78 height 5
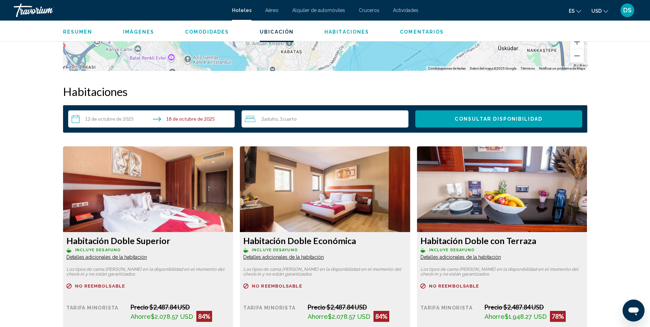
scroll to position [823, 0]
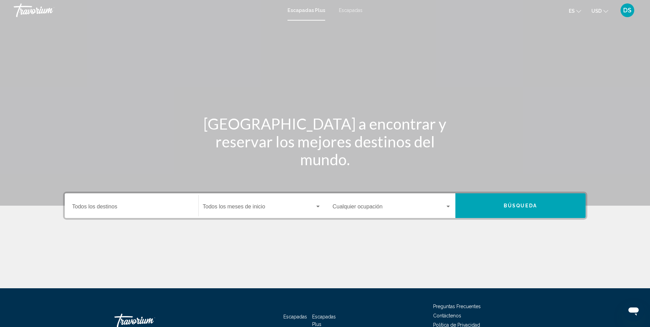
click at [350, 11] on span "Escapadas" at bounding box center [351, 10] width 24 height 5
click at [139, 209] on input "Destination Todos los destinos" at bounding box center [131, 208] width 119 height 6
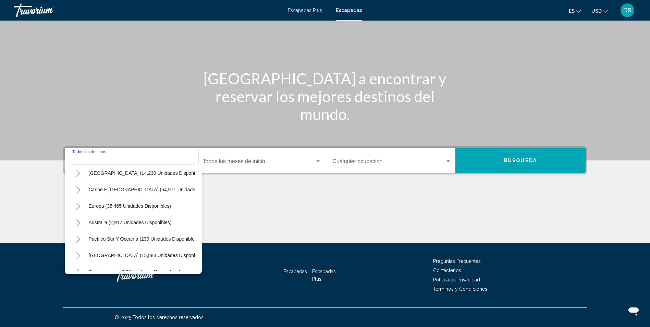
scroll to position [69, 0]
click at [80, 189] on icon "Toggle Europe (35.465 unidades disponibles)" at bounding box center [78, 190] width 5 height 7
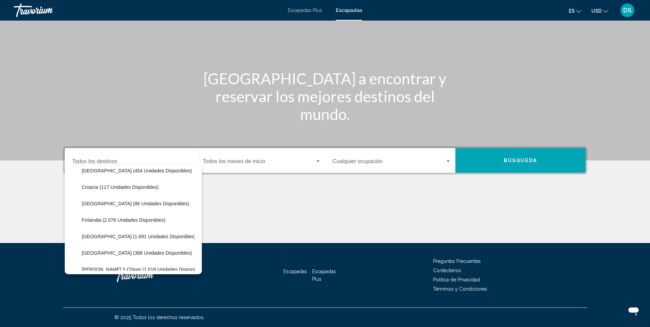
scroll to position [171, 0]
click at [93, 183] on span "Finlandia (2.076 unidades disponibles)" at bounding box center [124, 185] width 84 height 5
type input "**********"
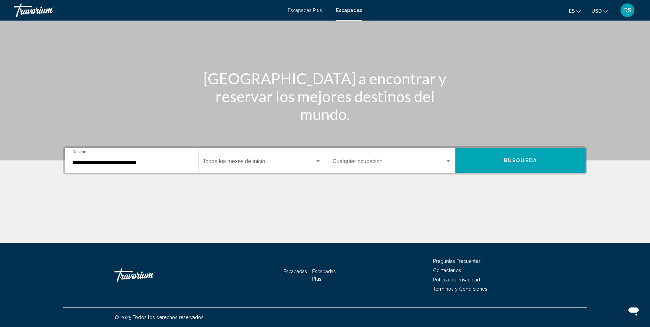
click at [234, 162] on span "Widget de búsqueda" at bounding box center [259, 163] width 112 height 6
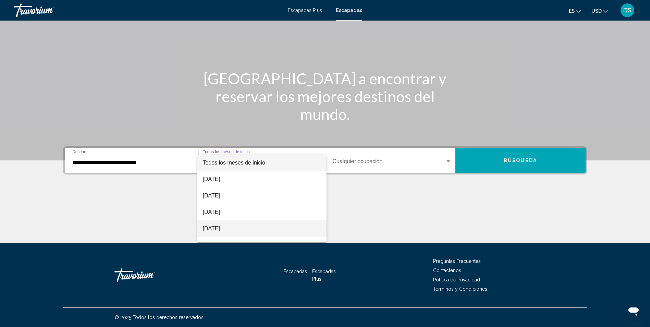
click at [220, 226] on font "noviembre de 2025" at bounding box center [211, 229] width 17 height 6
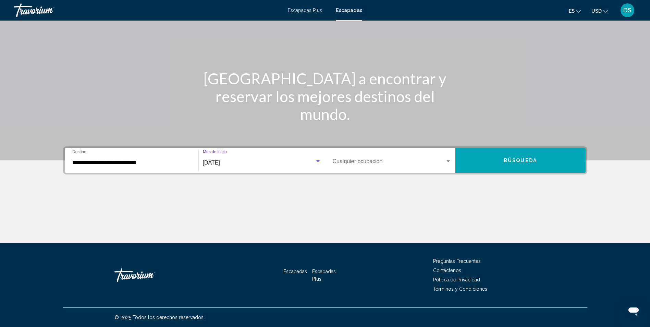
click at [384, 169] on div "Occupancy Cualquier ocupación" at bounding box center [392, 161] width 119 height 22
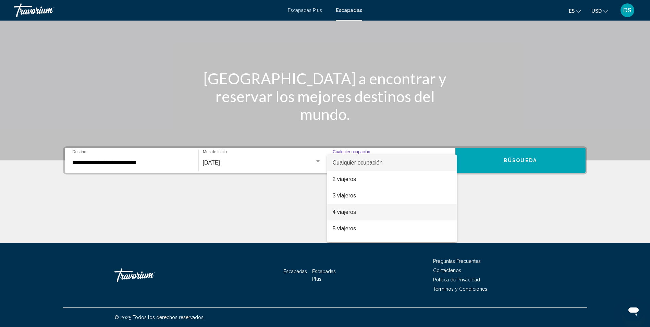
click at [374, 210] on span "4 viajeros" at bounding box center [392, 212] width 119 height 16
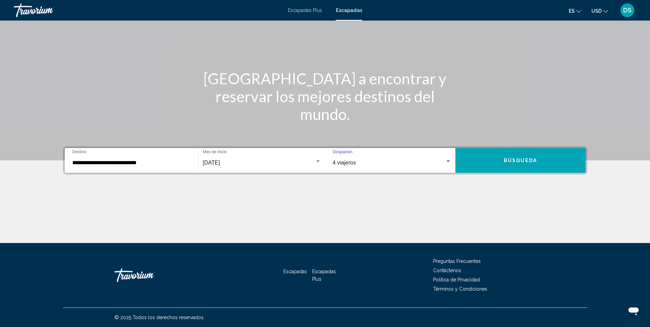
click at [502, 163] on button "Búsqueda" at bounding box center [521, 160] width 130 height 25
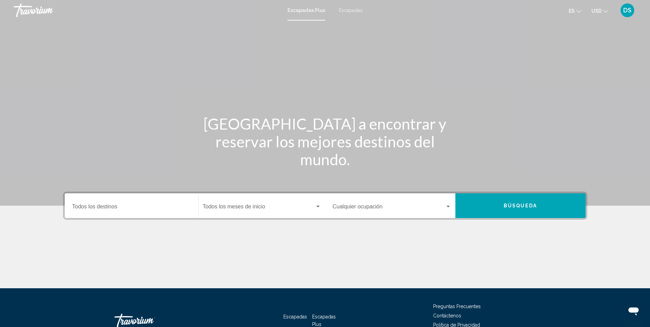
click at [345, 5] on div "Escapadas Plus Escapadas es English Español Français Italiano Português русский…" at bounding box center [325, 10] width 650 height 14
click at [345, 11] on span "Escapadas" at bounding box center [351, 10] width 24 height 5
click at [137, 213] on div "Destination Todos los destinos" at bounding box center [131, 206] width 119 height 22
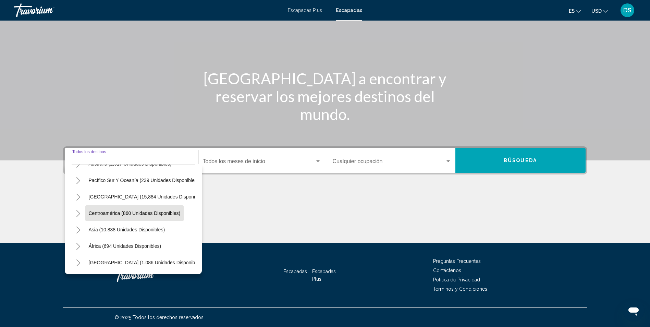
scroll to position [116, 0]
click at [124, 211] on span "Centroamérica (860 unidades disponibles)" at bounding box center [135, 213] width 92 height 5
type input "**********"
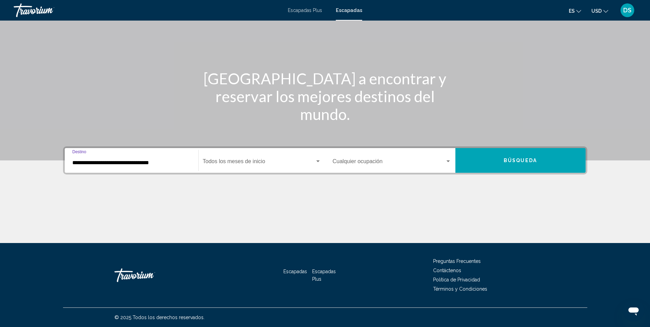
click at [254, 163] on span "Widget de búsqueda" at bounding box center [259, 163] width 112 height 6
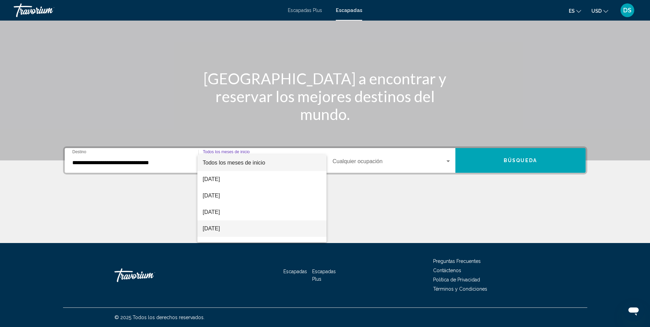
click at [268, 224] on span "[DATE]" at bounding box center [262, 228] width 118 height 16
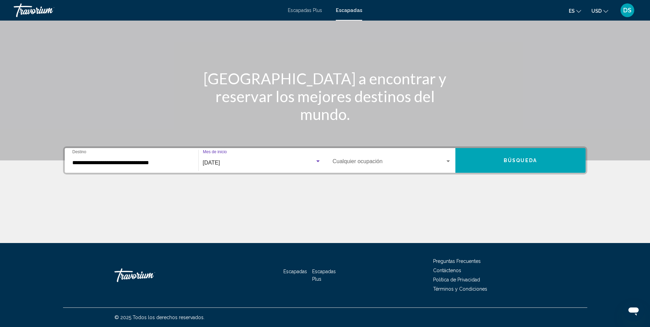
click at [357, 164] on span "Widget de búsqueda" at bounding box center [389, 163] width 112 height 6
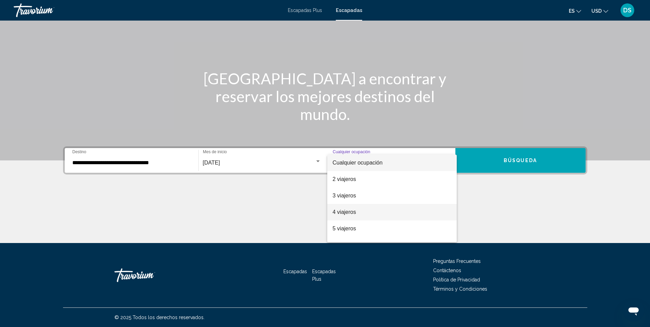
click at [372, 206] on span "4 viajeros" at bounding box center [392, 212] width 119 height 16
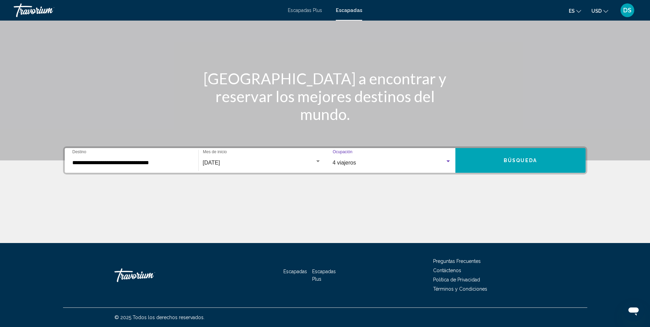
click at [535, 173] on div "**********" at bounding box center [325, 160] width 525 height 28
click at [515, 163] on span "Búsqueda" at bounding box center [520, 160] width 33 height 5
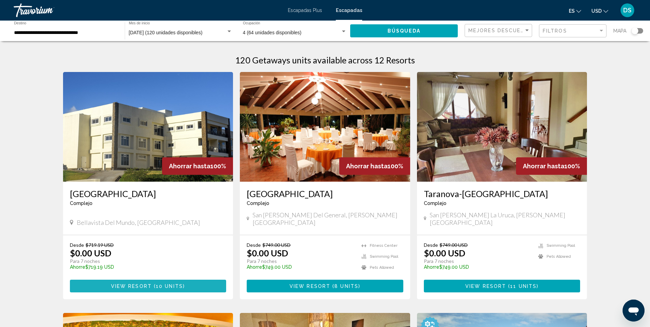
click at [138, 284] on span "View Resort" at bounding box center [131, 286] width 41 height 5
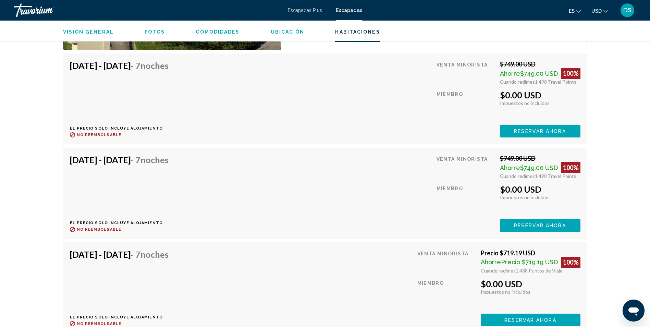
scroll to position [1200, 0]
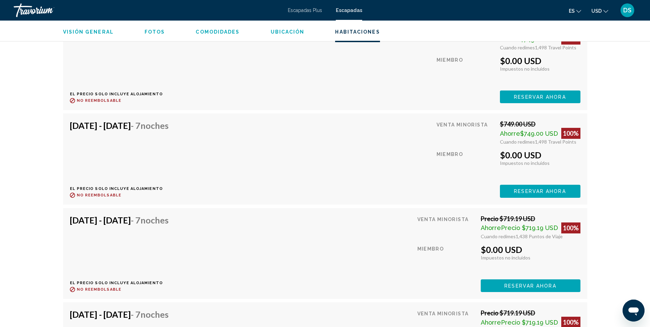
click at [539, 100] on span "Reservar ahora" at bounding box center [540, 96] width 52 height 5
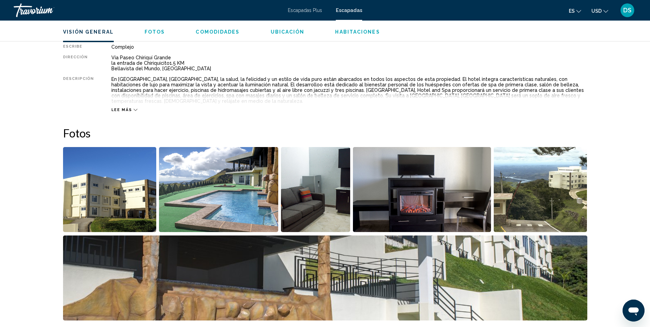
scroll to position [240, 0]
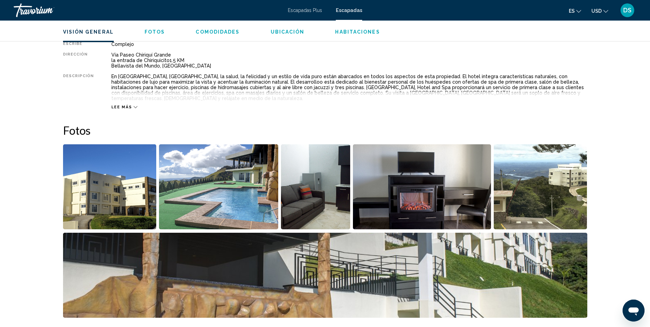
click at [212, 187] on img "Abrir control deslizante de imagen a pantalla completa" at bounding box center [218, 186] width 119 height 85
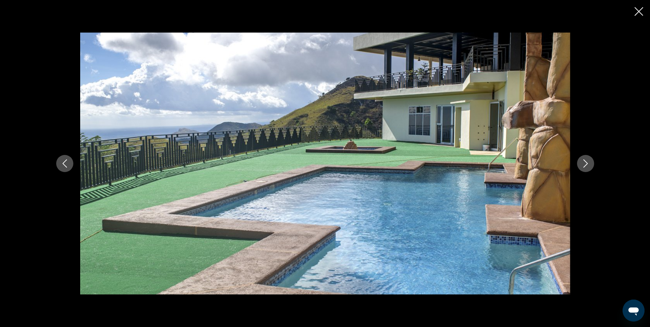
click at [585, 163] on icon "Siguiente imagen" at bounding box center [586, 163] width 8 height 8
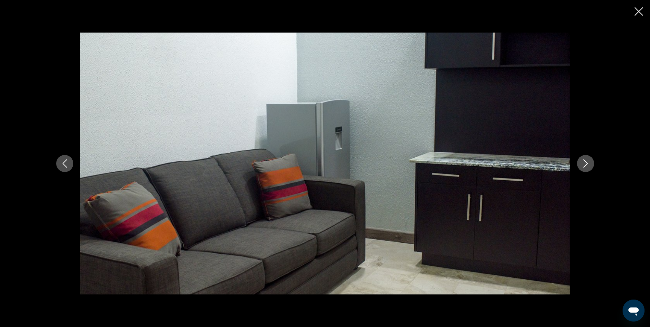
click at [585, 163] on icon "Siguiente imagen" at bounding box center [586, 163] width 8 height 8
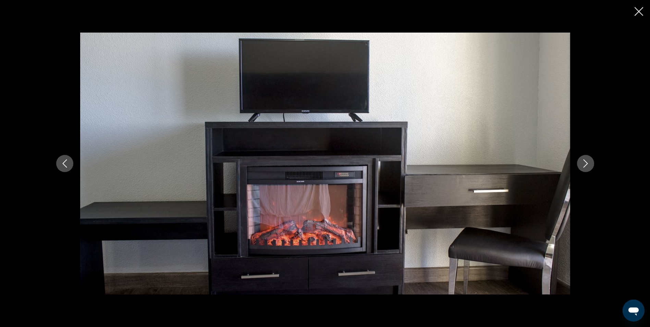
click at [585, 163] on icon "Siguiente imagen" at bounding box center [586, 163] width 8 height 8
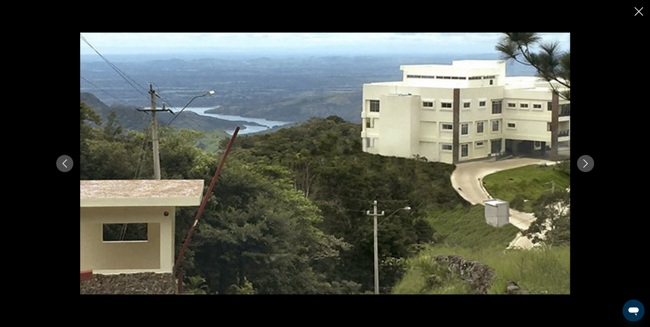
click at [585, 163] on icon "Siguiente imagen" at bounding box center [586, 163] width 8 height 8
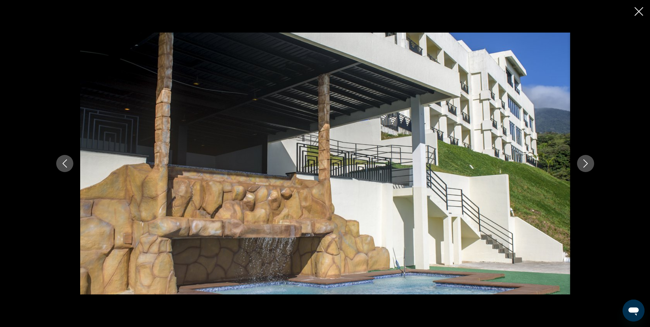
click at [585, 163] on icon "Siguiente imagen" at bounding box center [586, 163] width 8 height 8
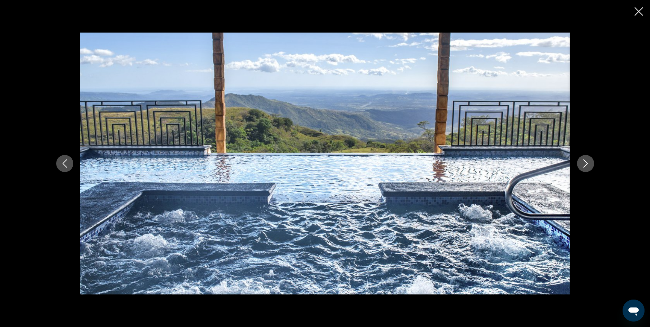
click at [585, 163] on icon "Siguiente imagen" at bounding box center [586, 163] width 8 height 8
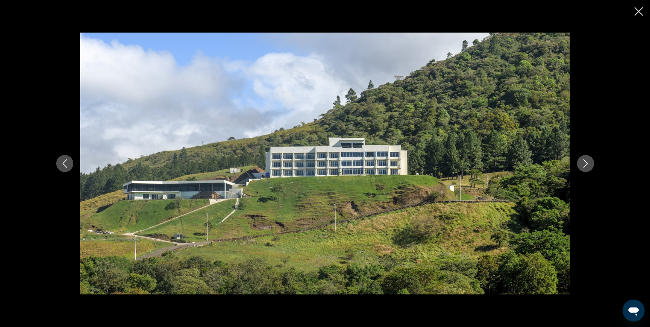
click at [585, 163] on icon "Siguiente imagen" at bounding box center [586, 163] width 8 height 8
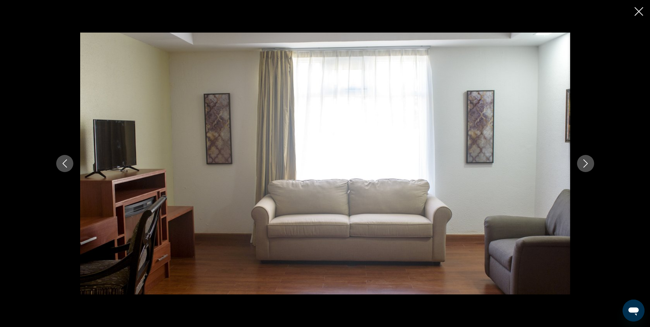
click at [585, 163] on icon "Siguiente imagen" at bounding box center [586, 163] width 8 height 8
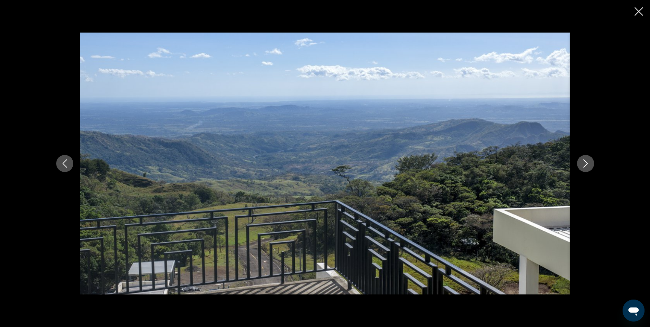
click at [585, 163] on icon "Siguiente imagen" at bounding box center [586, 163] width 8 height 8
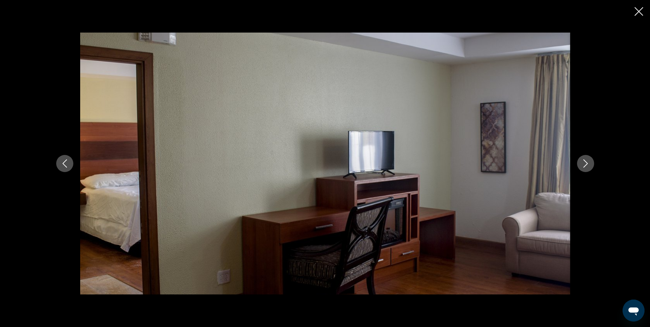
click at [585, 163] on icon "Siguiente imagen" at bounding box center [586, 163] width 8 height 8
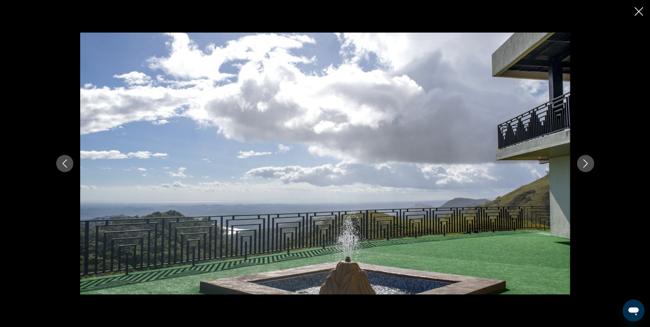
click at [639, 9] on icon "Cerrar presentación de diapositivas" at bounding box center [639, 11] width 9 height 9
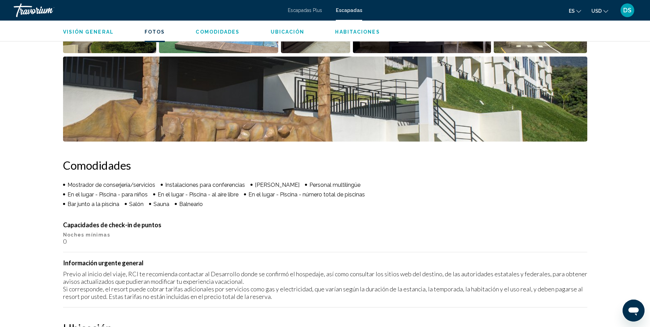
scroll to position [343, 0]
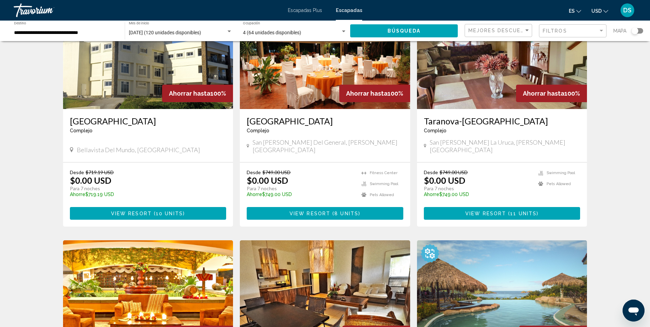
scroll to position [34, 0]
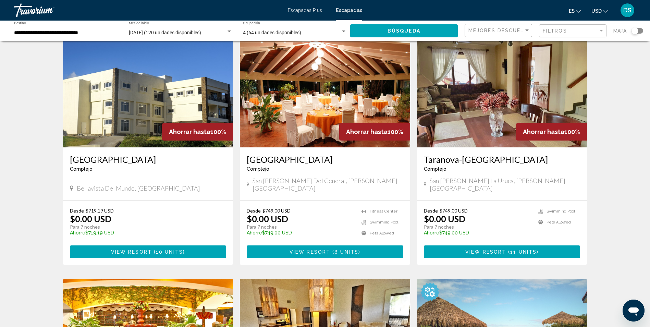
click at [341, 249] on span "8 units" at bounding box center [347, 251] width 24 height 5
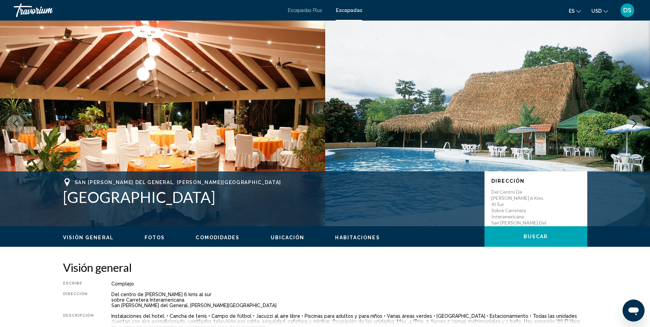
click at [412, 154] on img "Contenido principal" at bounding box center [487, 124] width 325 height 206
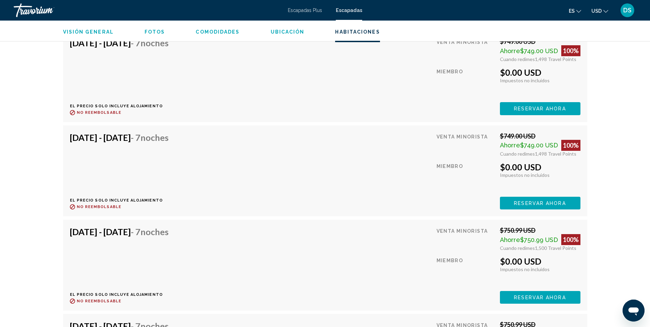
scroll to position [1097, 0]
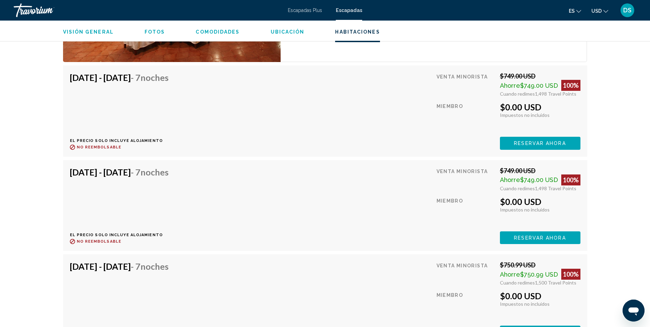
click at [523, 146] on span "Reservar ahora" at bounding box center [540, 143] width 52 height 5
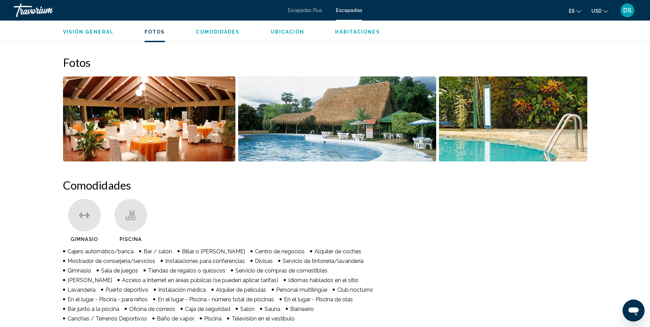
scroll to position [309, 0]
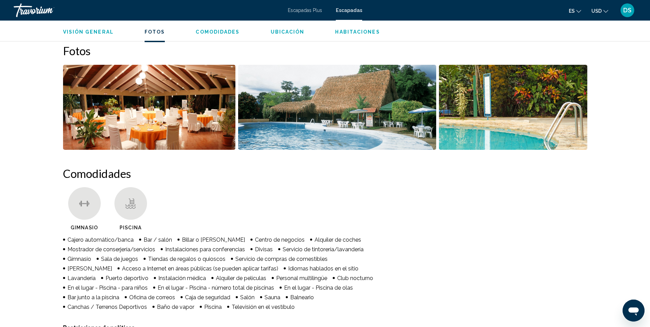
click at [376, 111] on img "Abrir control deslizante de imagen a pantalla completa" at bounding box center [337, 107] width 198 height 85
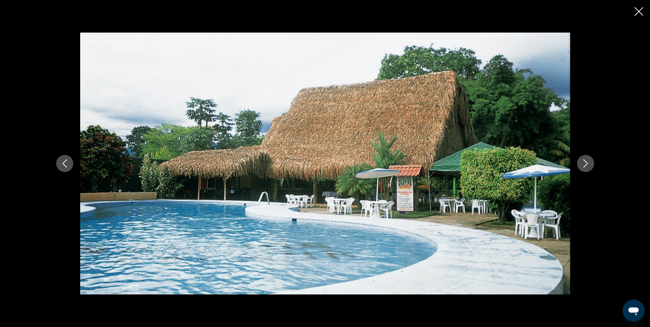
click at [579, 167] on button "Siguiente imagen" at bounding box center [585, 163] width 17 height 17
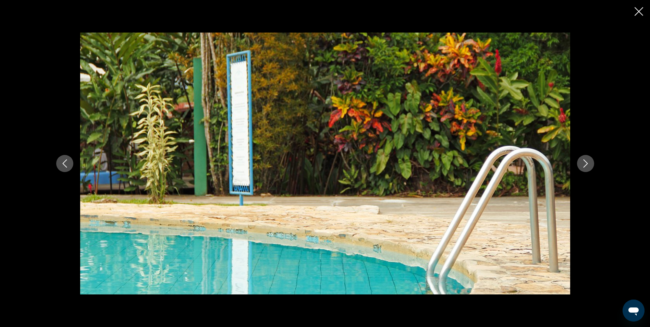
click at [583, 165] on icon "Siguiente imagen" at bounding box center [586, 163] width 8 height 8
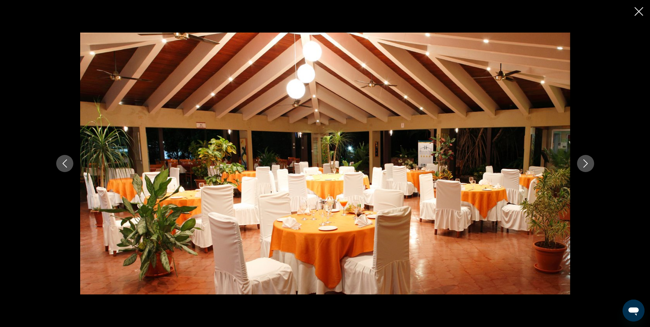
click at [583, 165] on icon "Siguiente imagen" at bounding box center [586, 163] width 8 height 8
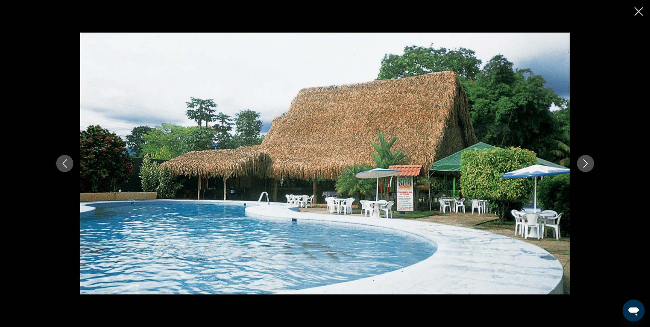
click at [583, 165] on icon "Siguiente imagen" at bounding box center [586, 163] width 8 height 8
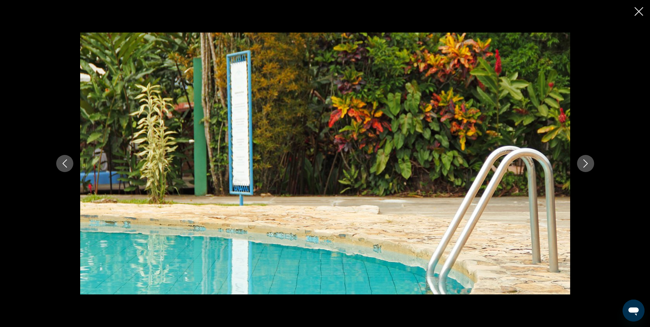
click at [640, 11] on icon "Cerrar presentación de diapositivas" at bounding box center [639, 11] width 9 height 9
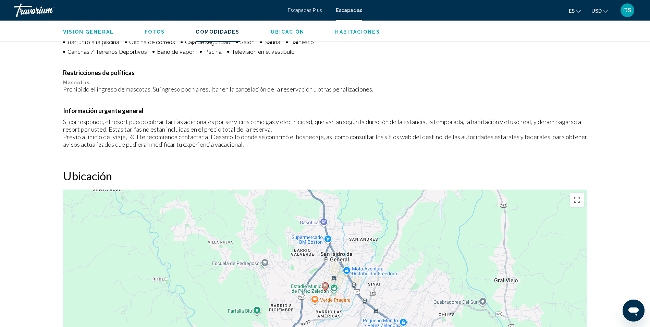
scroll to position [514, 0]
